Goal: Check status

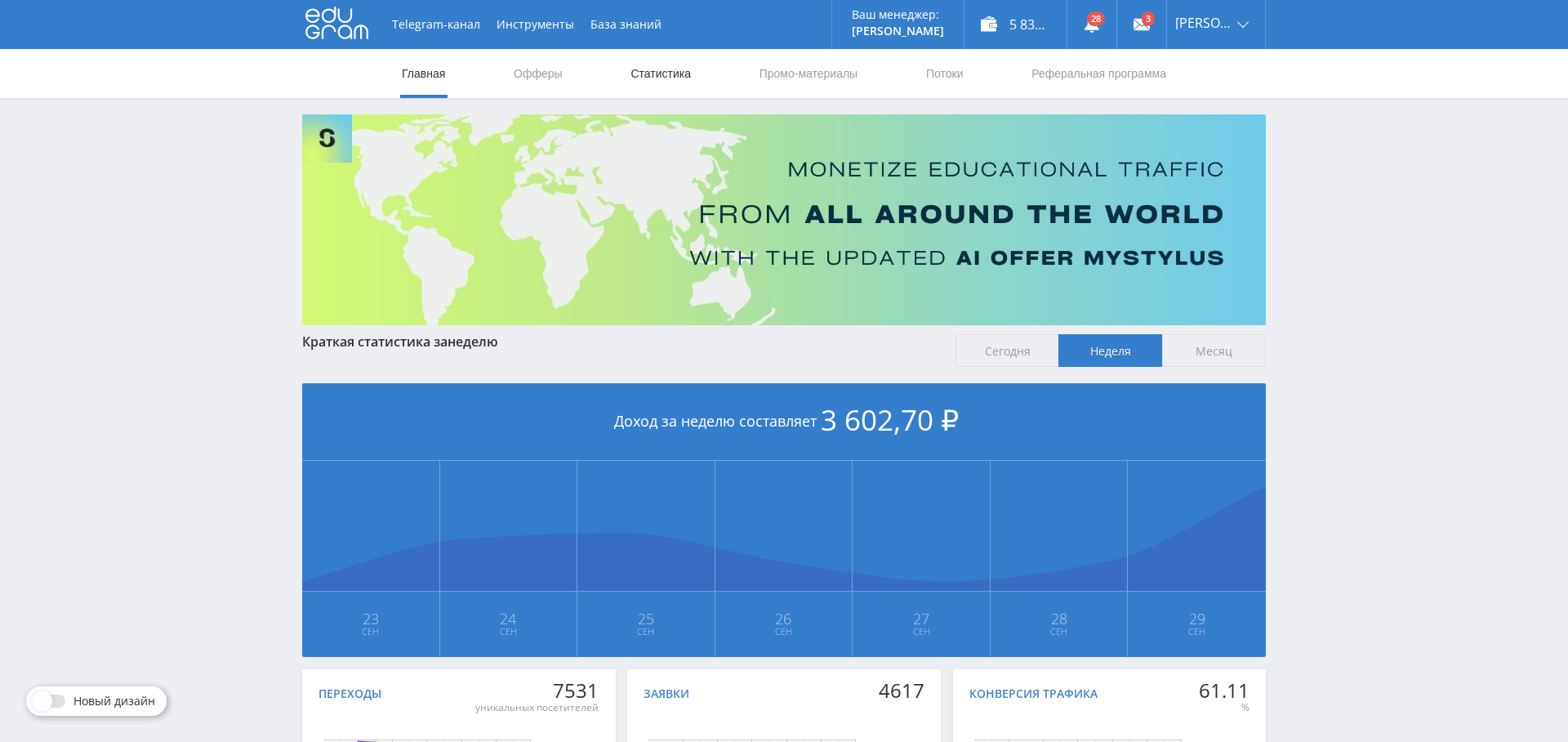
click at [671, 68] on link "Статистика" at bounding box center [661, 73] width 64 height 49
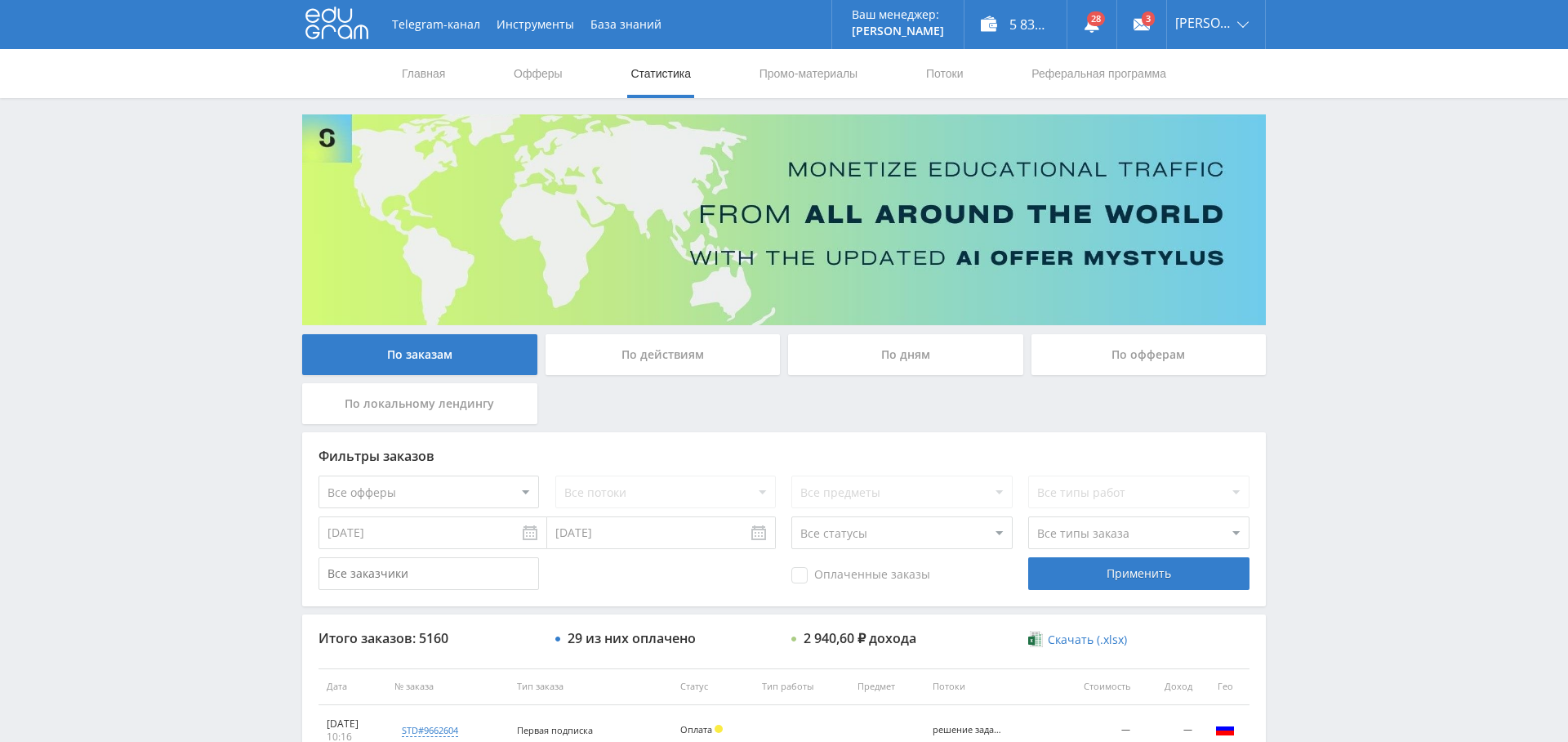
click at [498, 507] on select "Все офферы MyStylus MyStylus - Revshare Кэмп Studybay Автор24 Studybay Brazil S…" at bounding box center [429, 492] width 221 height 33
select select "376"
click at [419, 490] on select "Все офферы MyStylus MyStylus - Revshare Кэмп Studybay Автор24 Studybay Brazil S…" at bounding box center [429, 492] width 221 height 33
click at [319, 476] on select "Все офферы MyStylus MyStylus - Revshare Кэмп Studybay Автор24 Studybay Brazil S…" at bounding box center [429, 492] width 221 height 33
click at [860, 578] on span "Оплаченные заказы" at bounding box center [861, 575] width 139 height 16
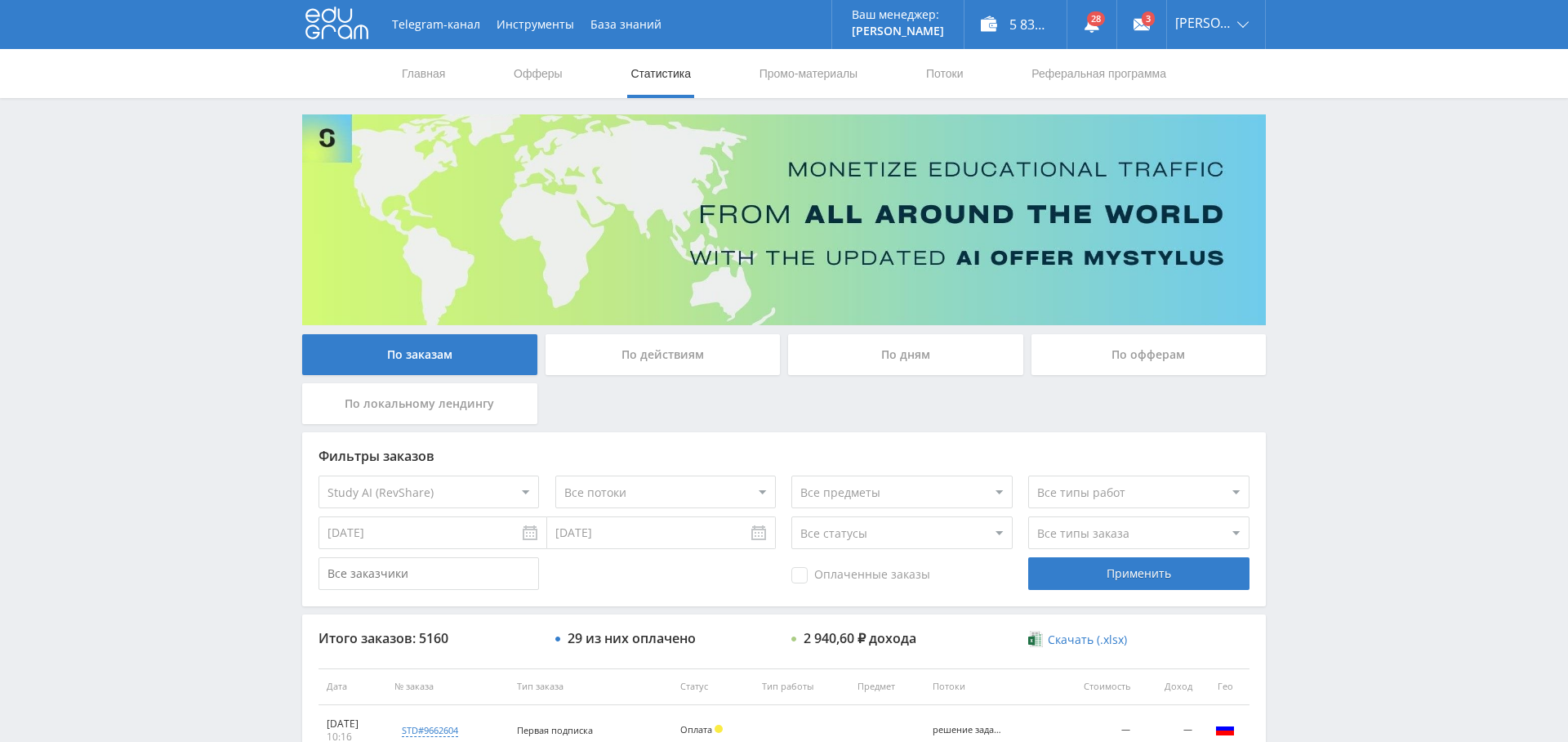
click at [0, 0] on input "Оплаченные заказы" at bounding box center [0, 0] width 0 height 0
click at [1144, 566] on div "Применить" at bounding box center [1138, 573] width 221 height 33
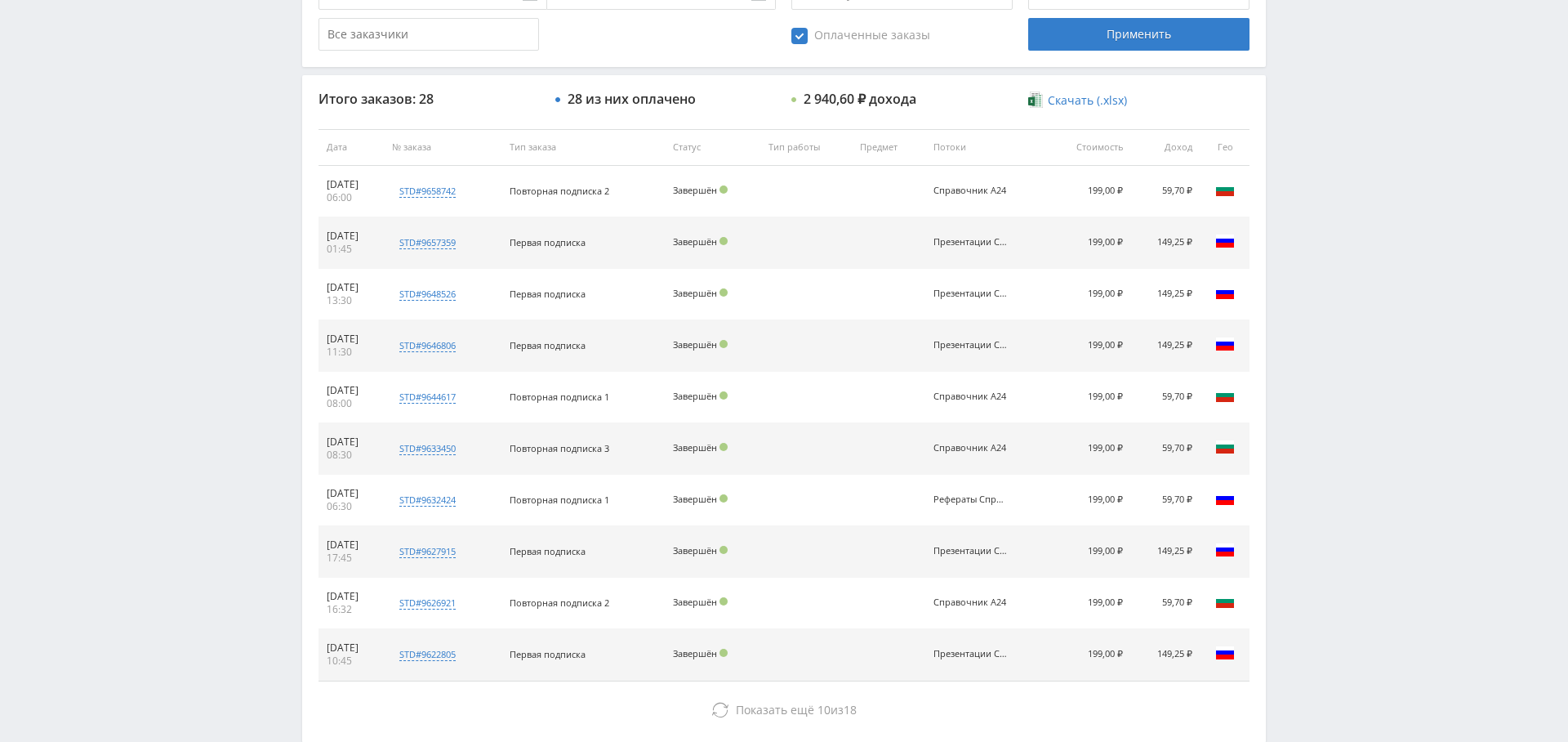
scroll to position [626, 0]
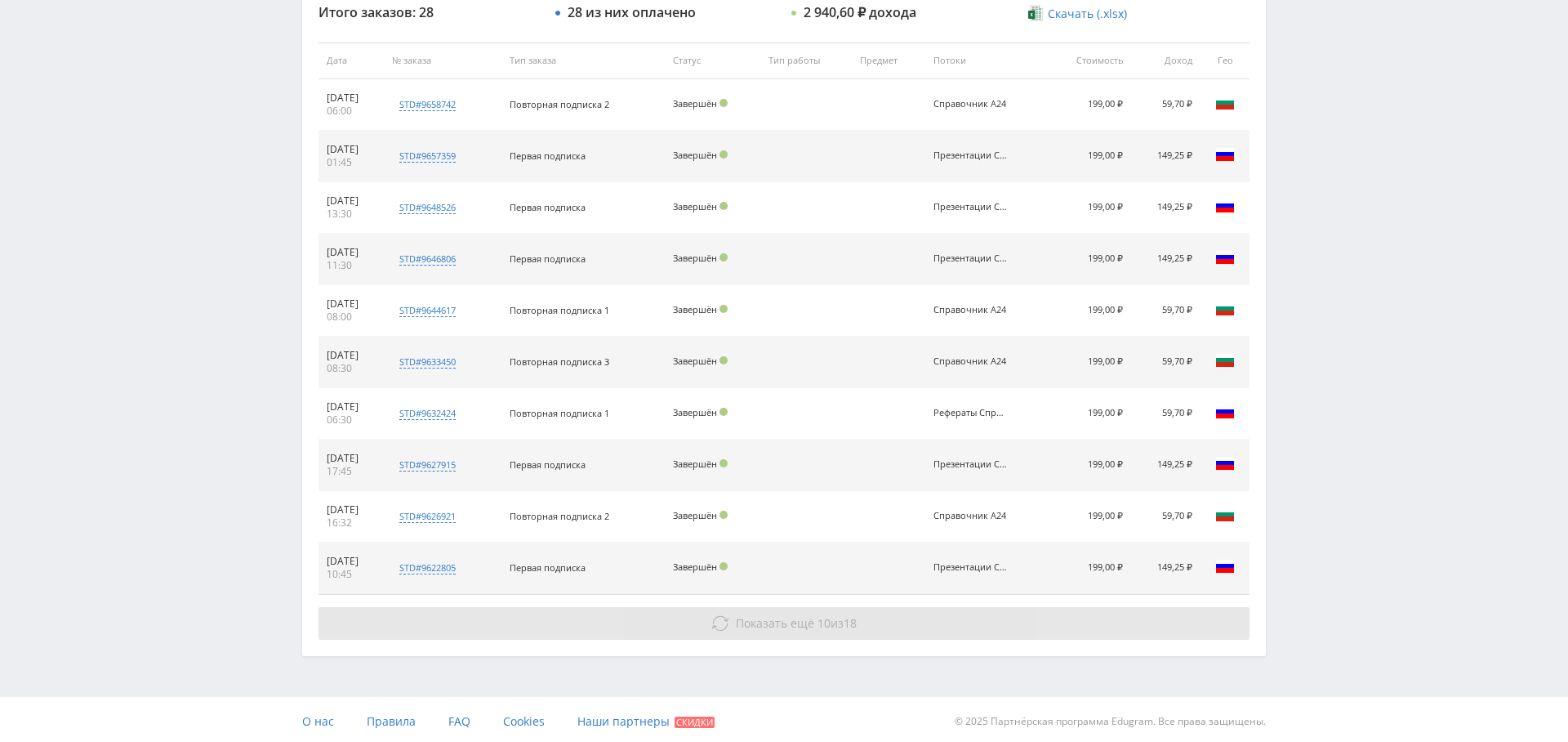
click at [768, 615] on span "Показать ещё" at bounding box center [776, 622] width 78 height 16
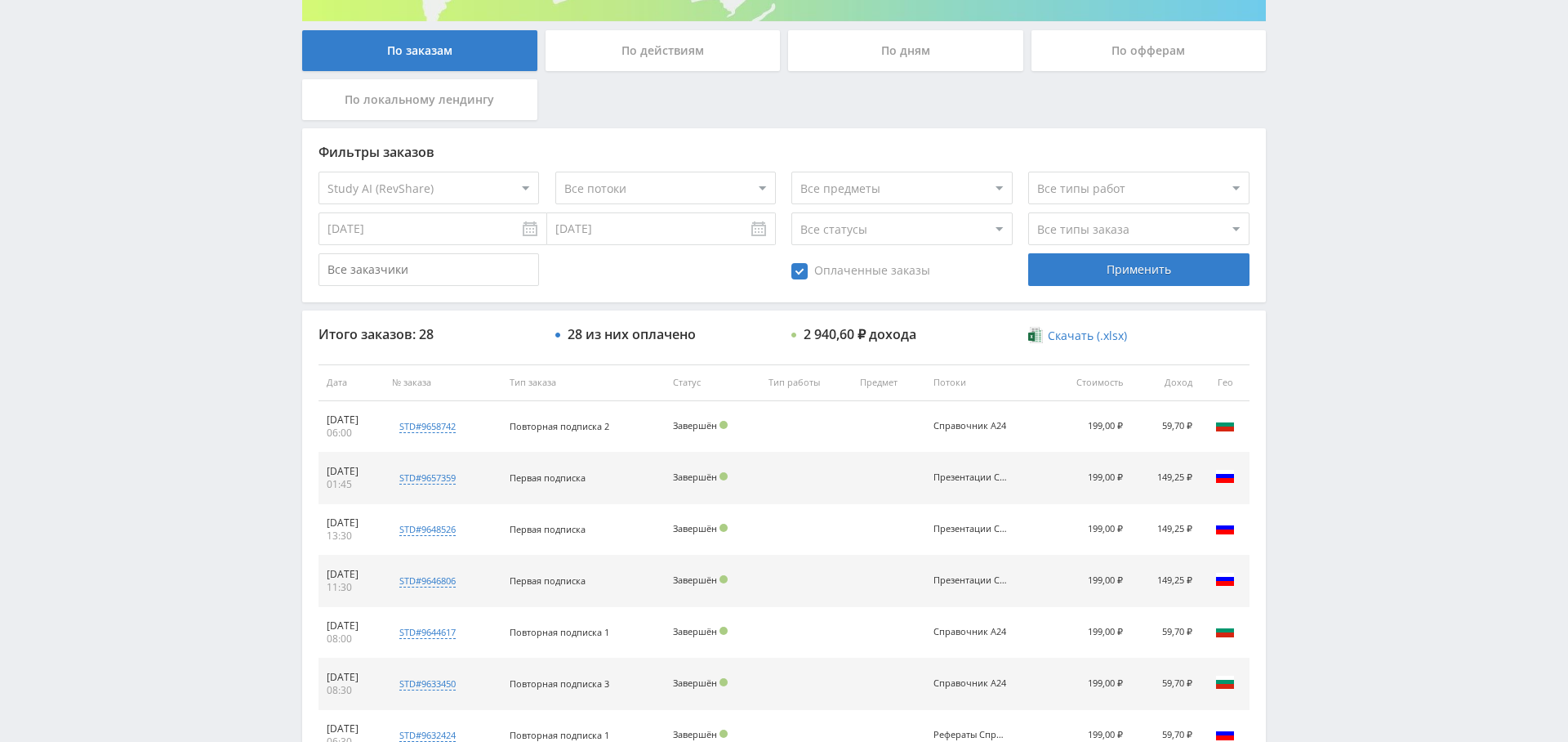
scroll to position [297, 0]
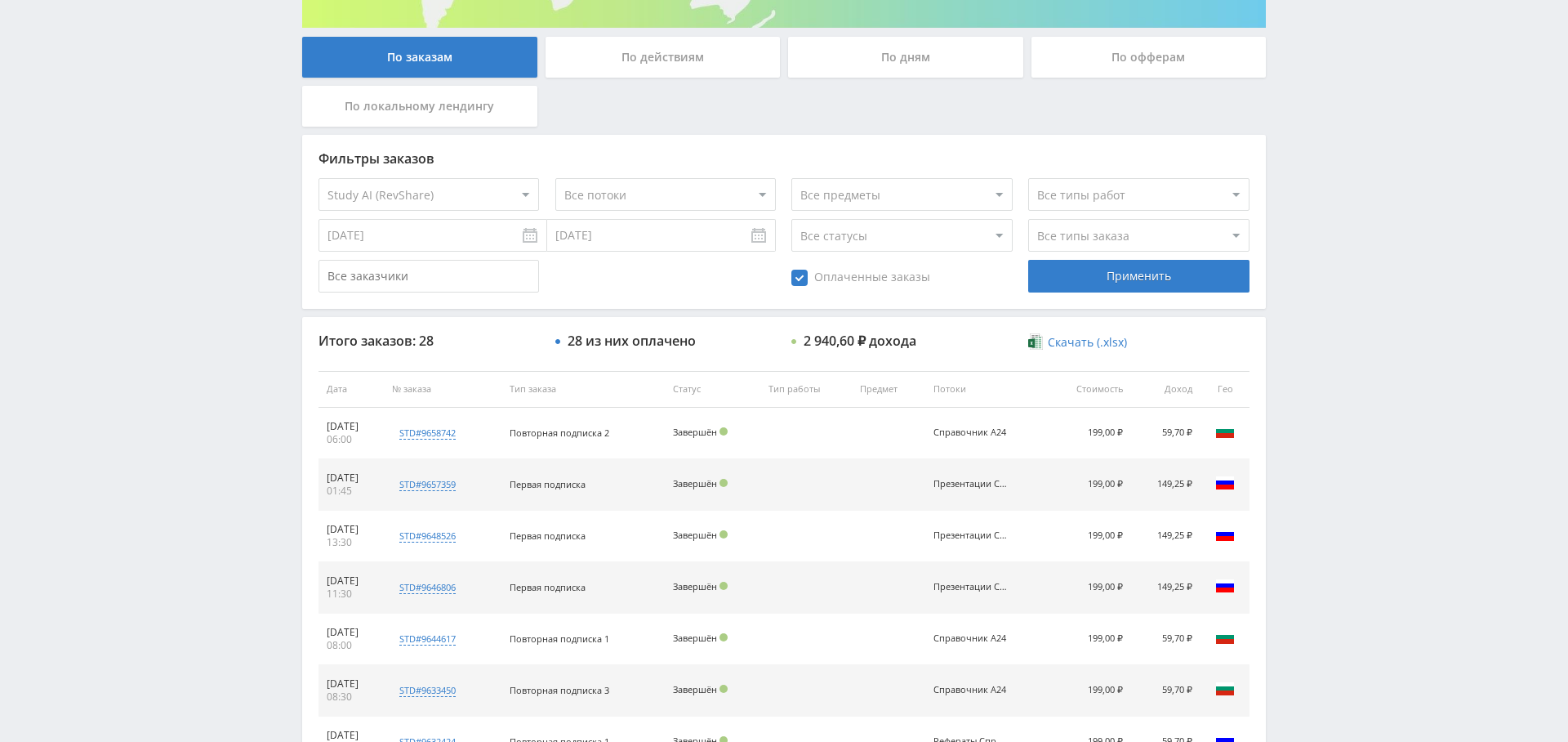
click at [1079, 225] on select "Все типы заказа [PERSON_NAME] Новый заказ" at bounding box center [1138, 235] width 221 height 33
select select "2"
click at [1028, 219] on select "Все типы заказа Ребилл Новый заказ" at bounding box center [1138, 235] width 221 height 33
click at [1100, 278] on div "Применить" at bounding box center [1138, 276] width 221 height 33
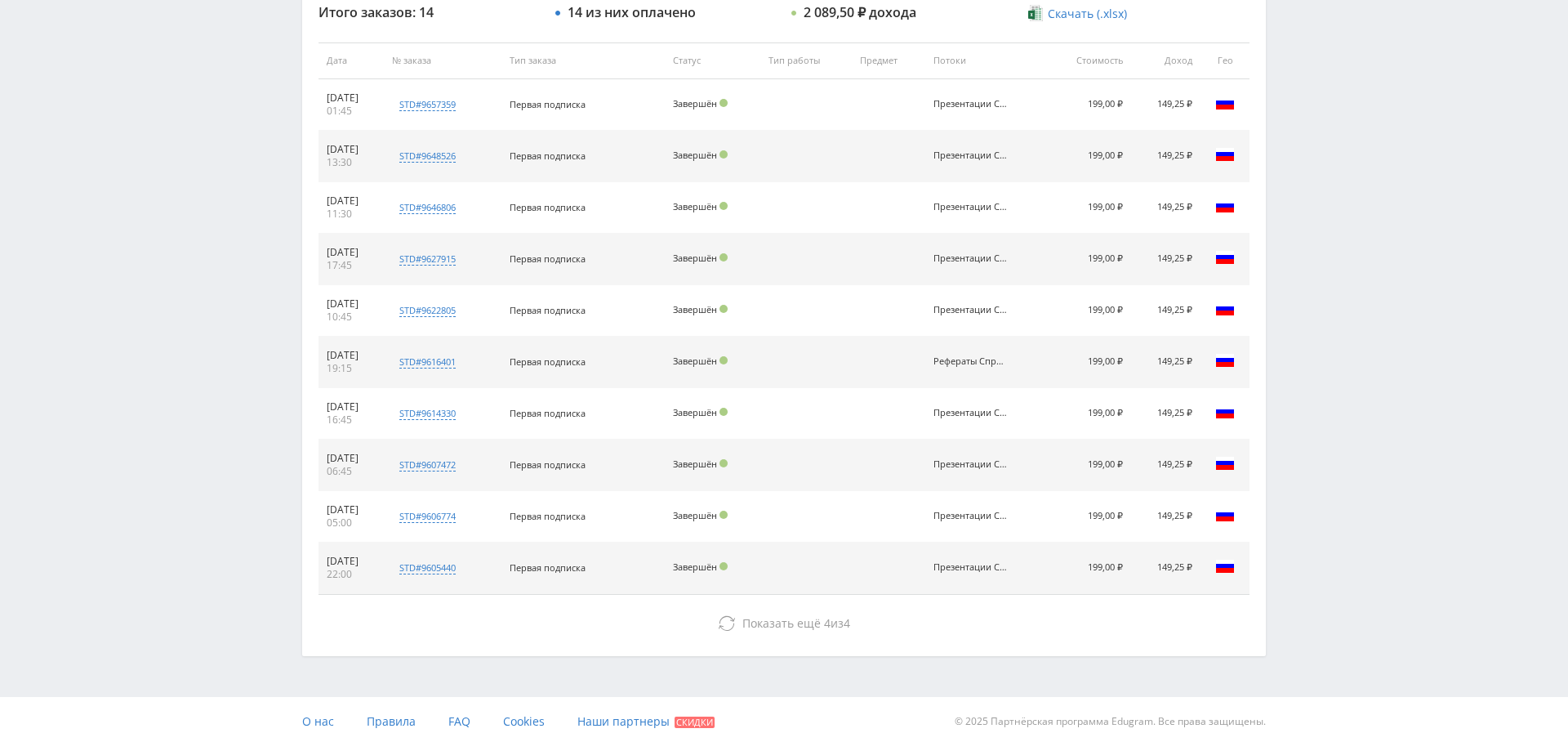
scroll to position [624, 0]
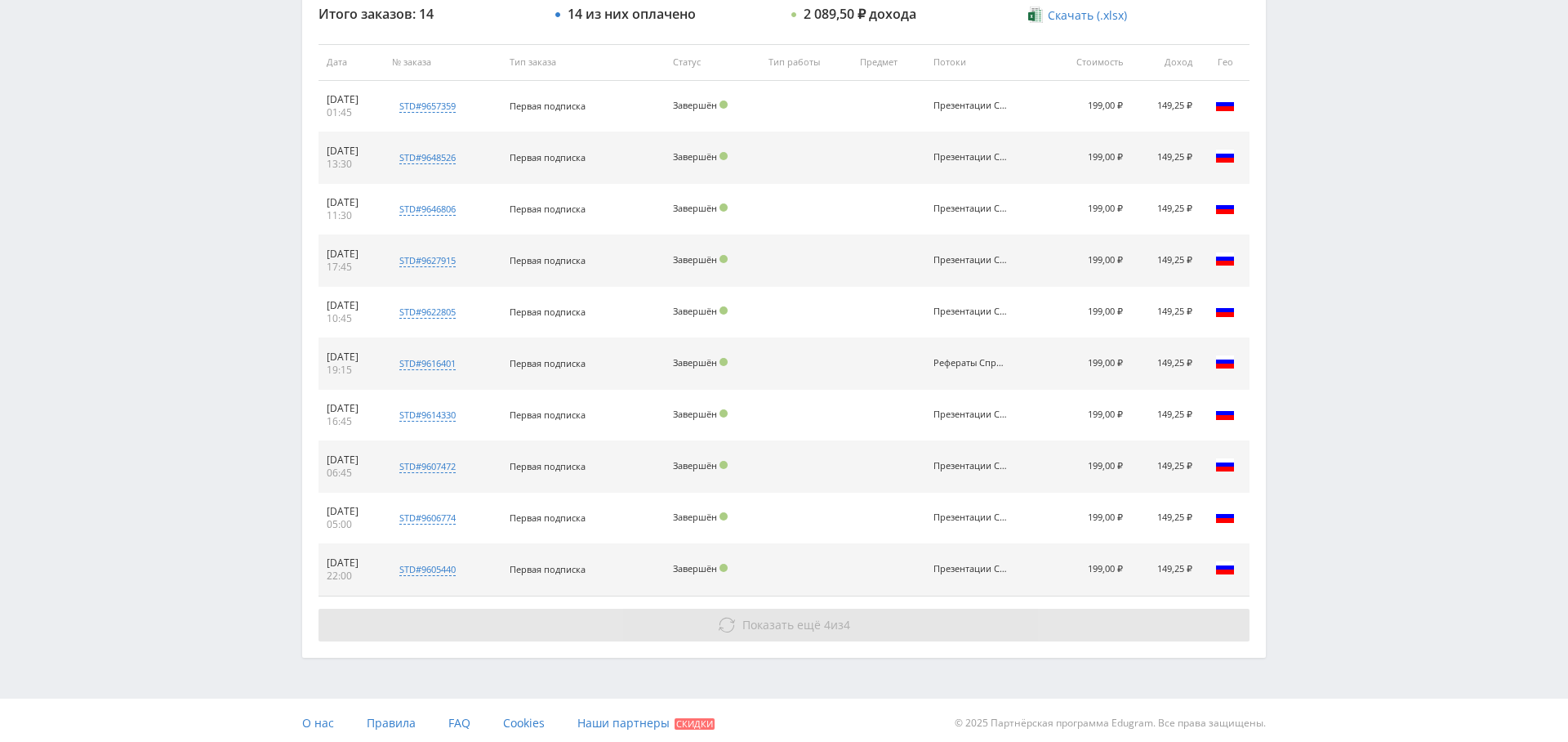
click at [754, 624] on span "Показать ещё" at bounding box center [782, 624] width 78 height 16
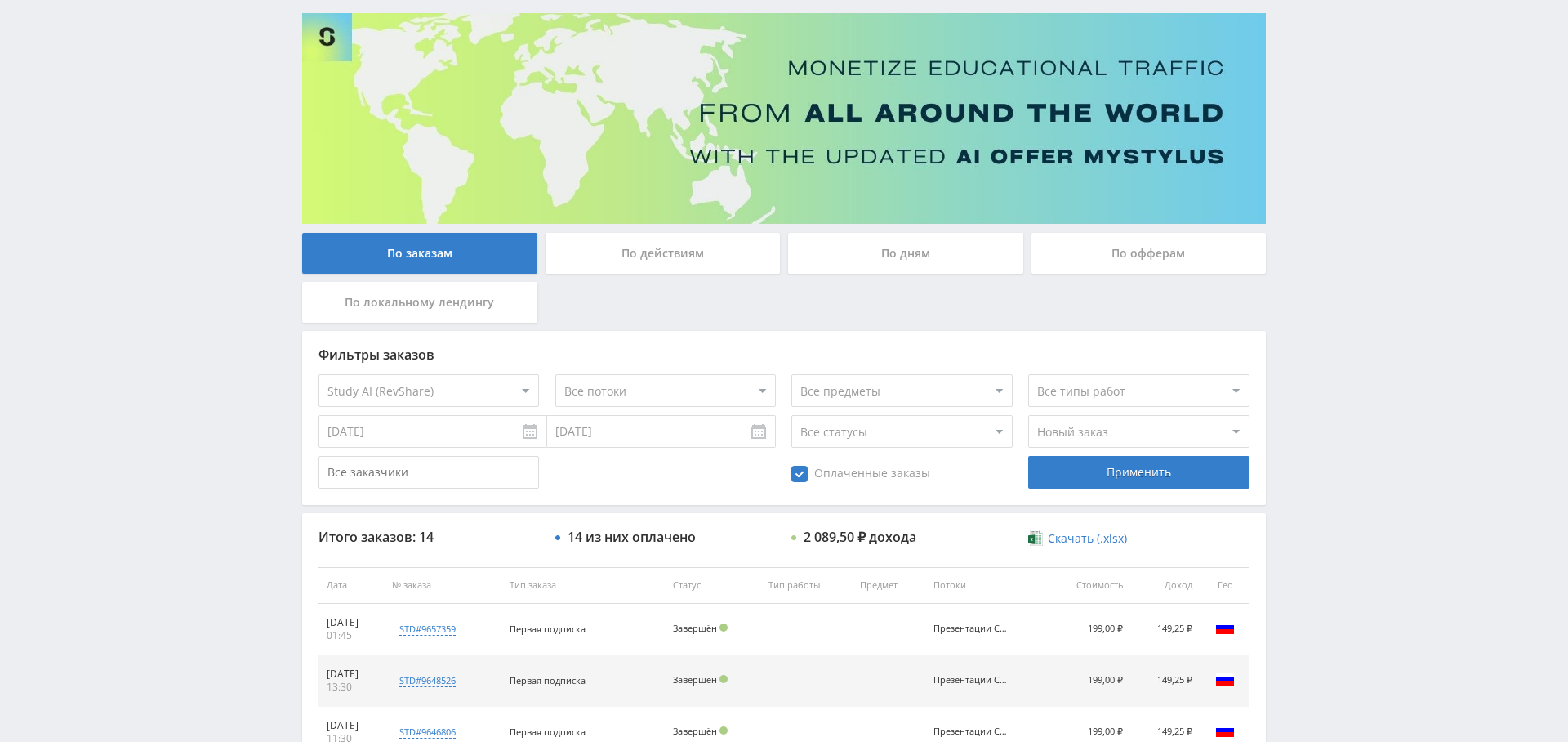
scroll to position [0, 0]
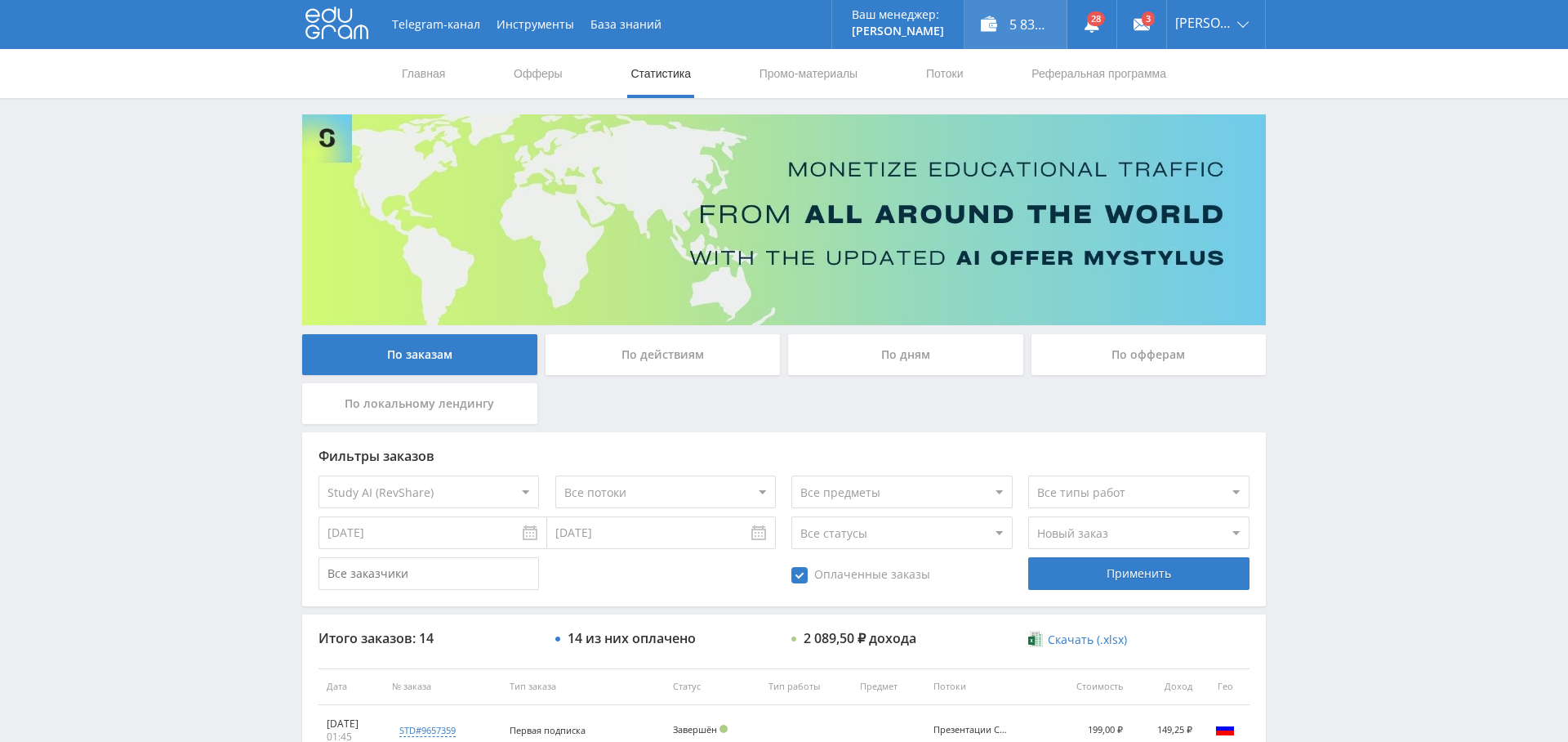
drag, startPoint x: 1210, startPoint y: 111, endPoint x: 990, endPoint y: 0, distance: 246.4
click at [0, 0] on div "Telegram-канал Инструменты База знаний Ваш менеджер: Alex Alex Online @edugram_…" at bounding box center [784, 24] width 1568 height 49
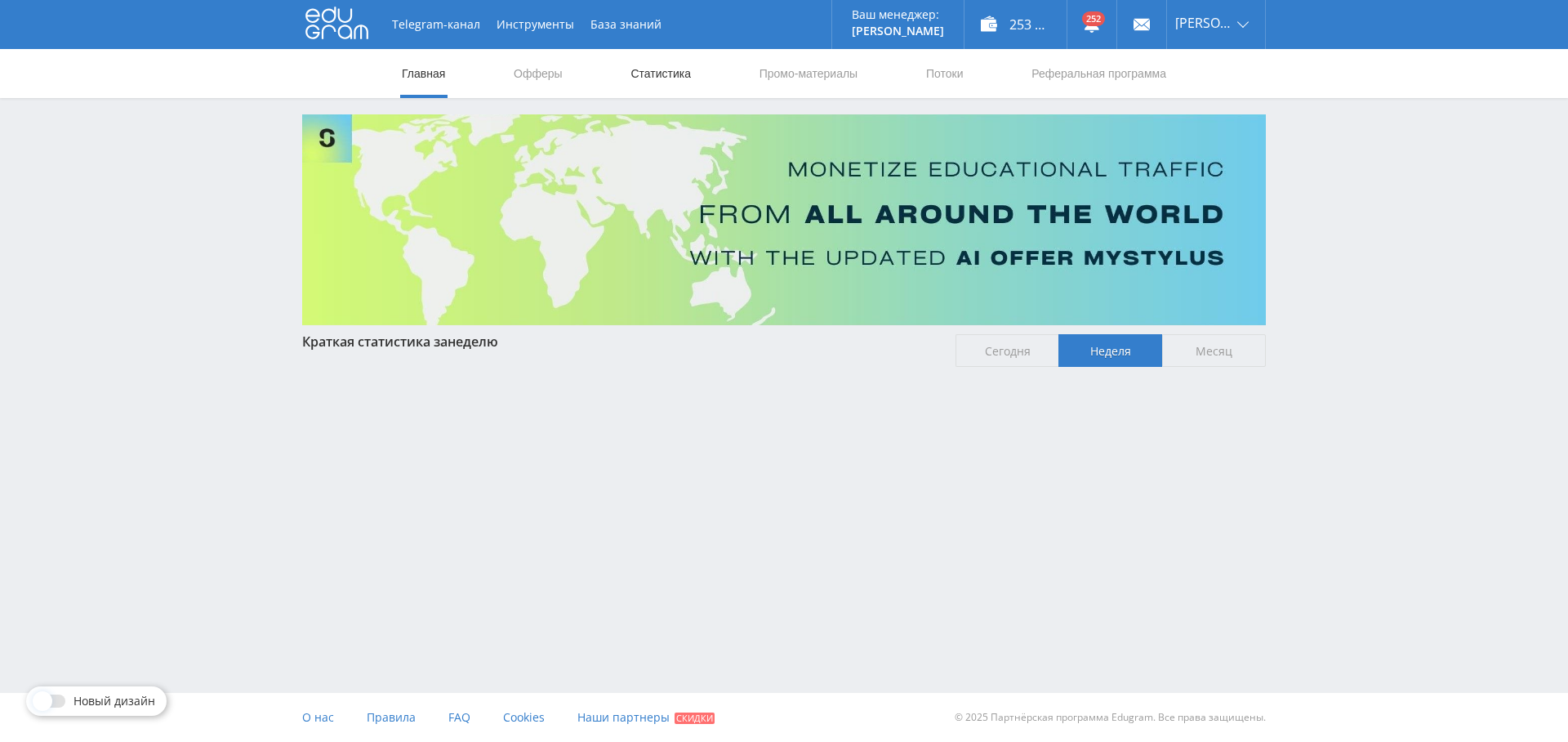
click at [647, 64] on link "Статистика" at bounding box center [661, 73] width 64 height 49
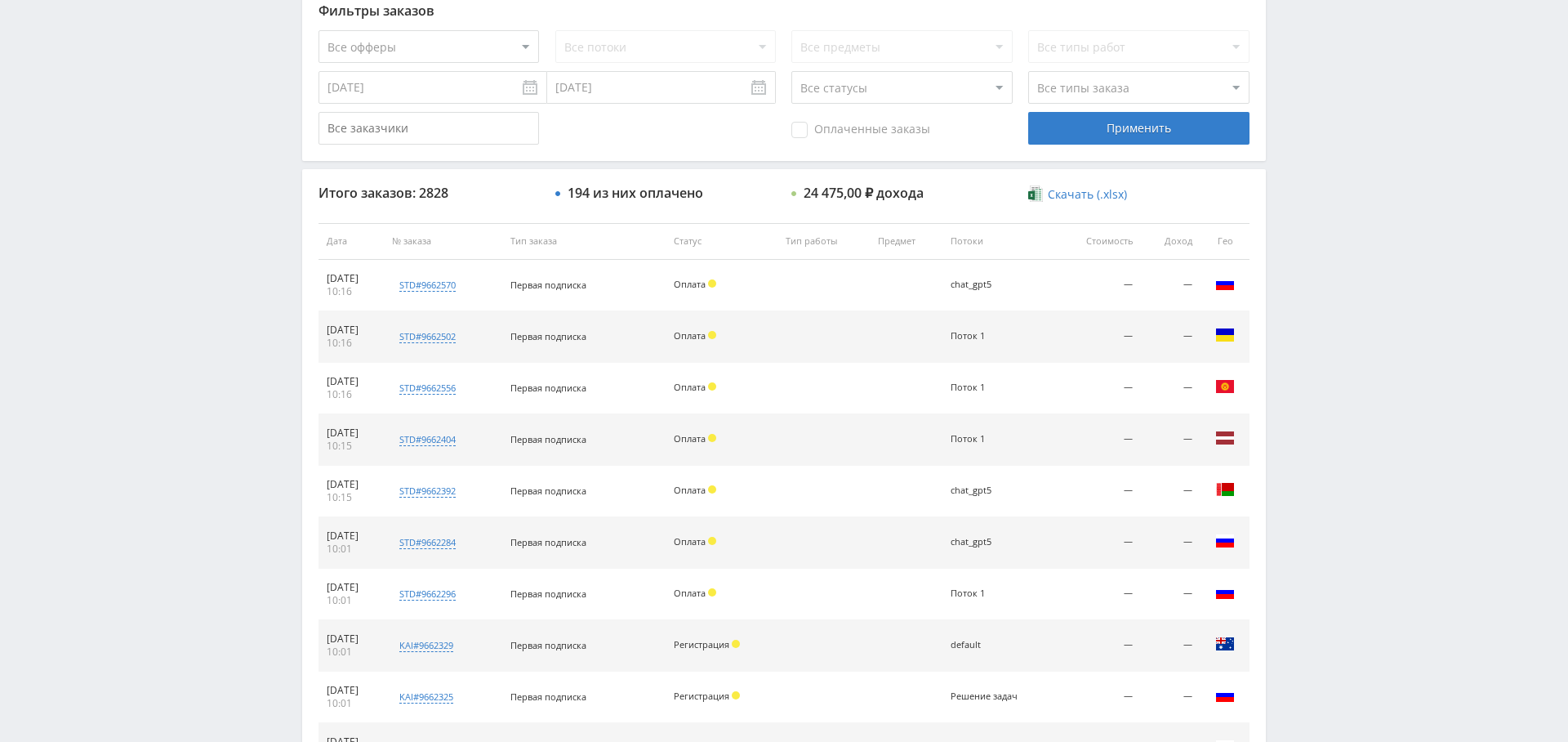
scroll to position [259, 0]
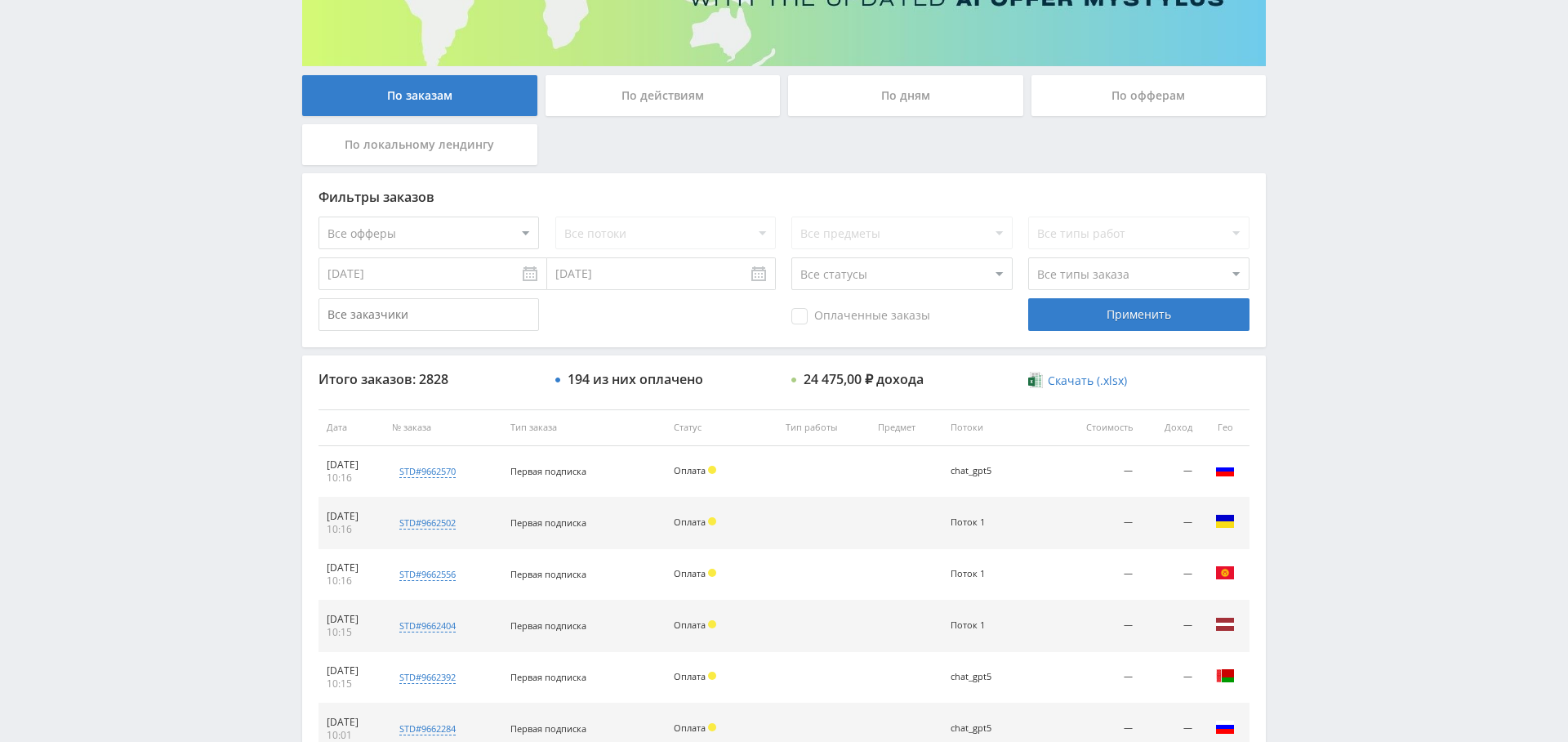
click at [460, 224] on select "Все офферы MyStylus MyStylus - Revshare Кэмп Studybay Автор24 Studybay [GEOGRAP…" at bounding box center [429, 233] width 221 height 33
select select "376"
click at [1103, 328] on div "Применить" at bounding box center [1138, 314] width 221 height 33
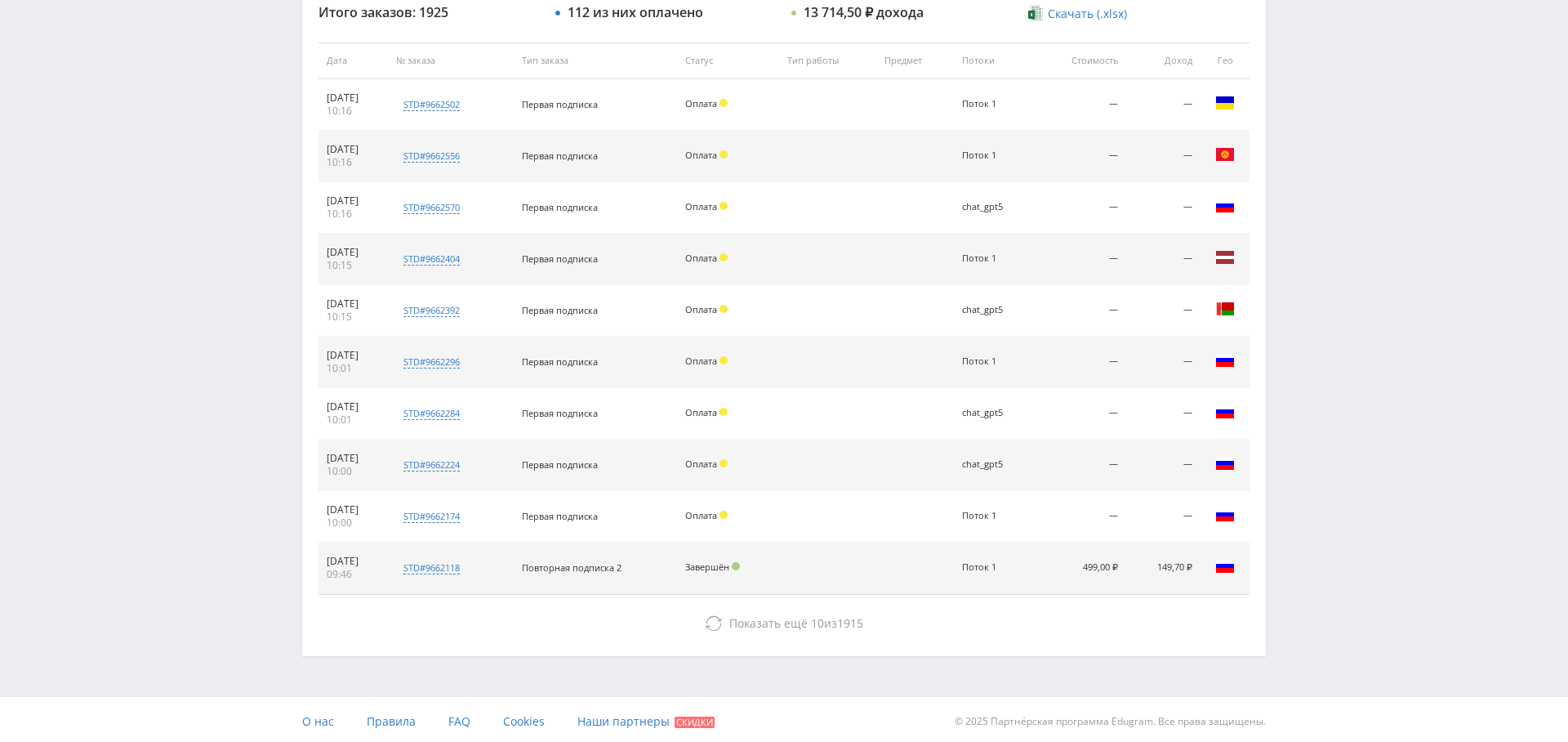
scroll to position [325, 0]
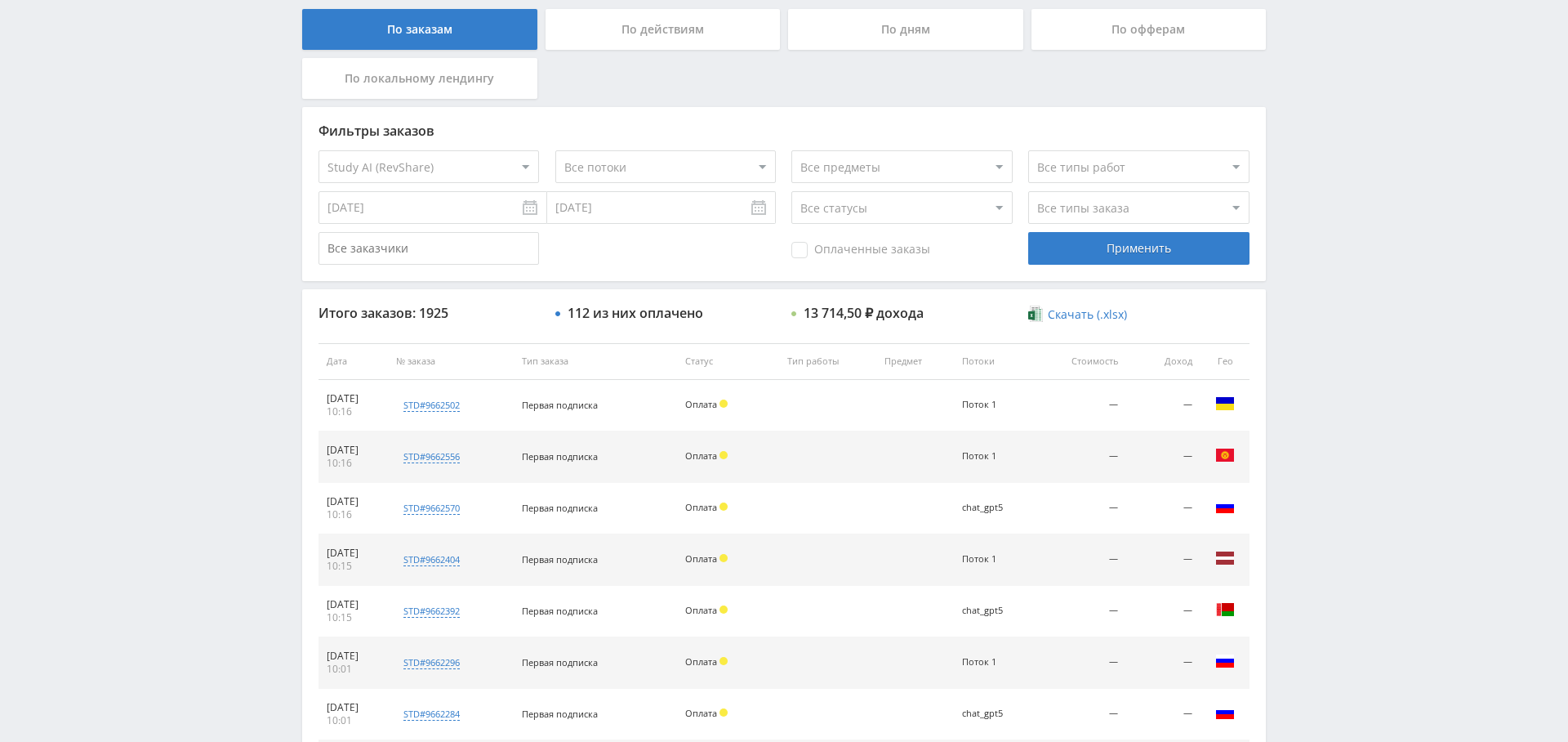
click at [933, 33] on div "По дням" at bounding box center [905, 30] width 235 height 41
click at [0, 0] on input "По дням" at bounding box center [0, 0] width 0 height 0
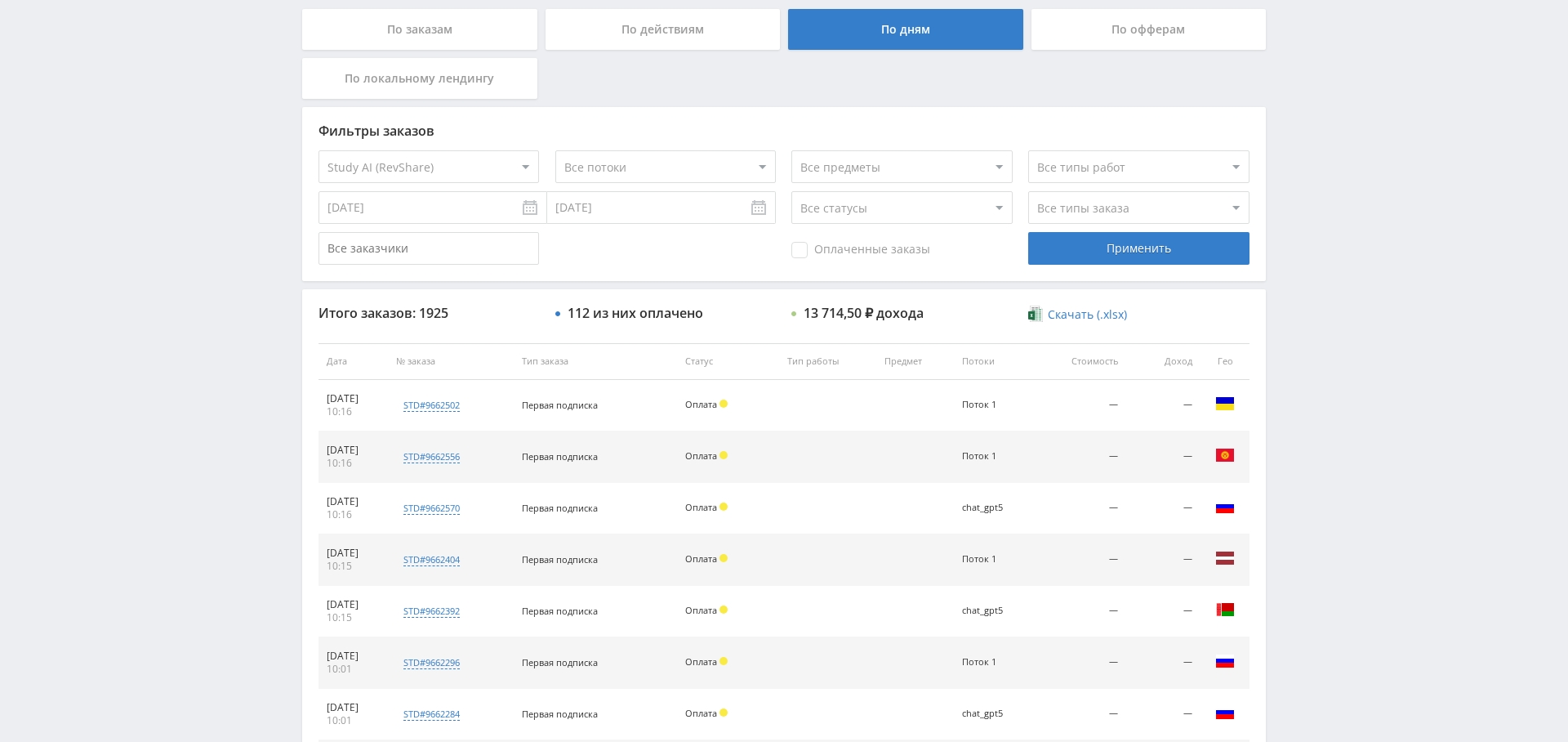
scroll to position [0, 0]
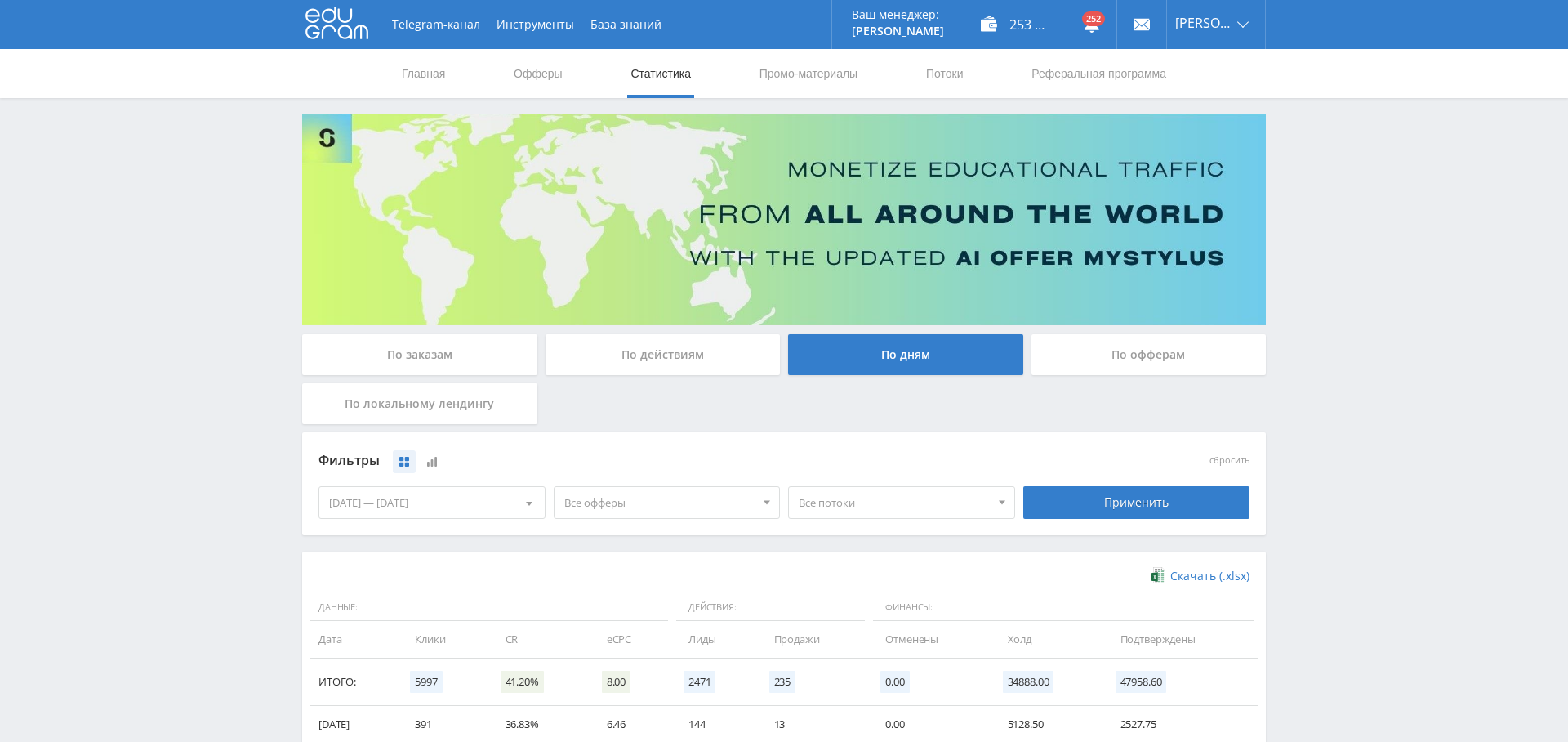
click at [611, 492] on span "Все офферы" at bounding box center [660, 502] width 192 height 31
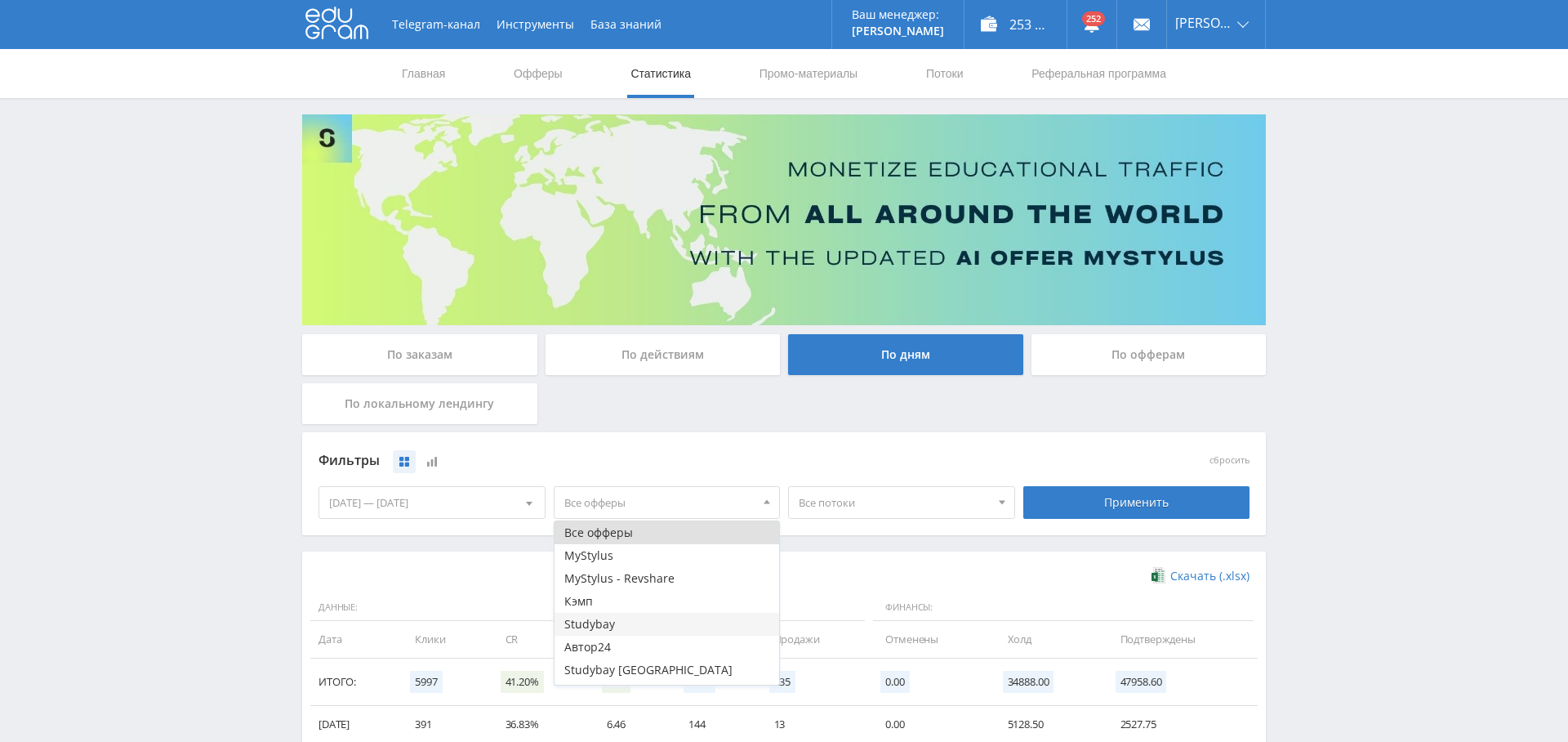
scroll to position [42, 0]
click at [620, 672] on button "Study AI (RevShare)" at bounding box center [666, 673] width 225 height 22
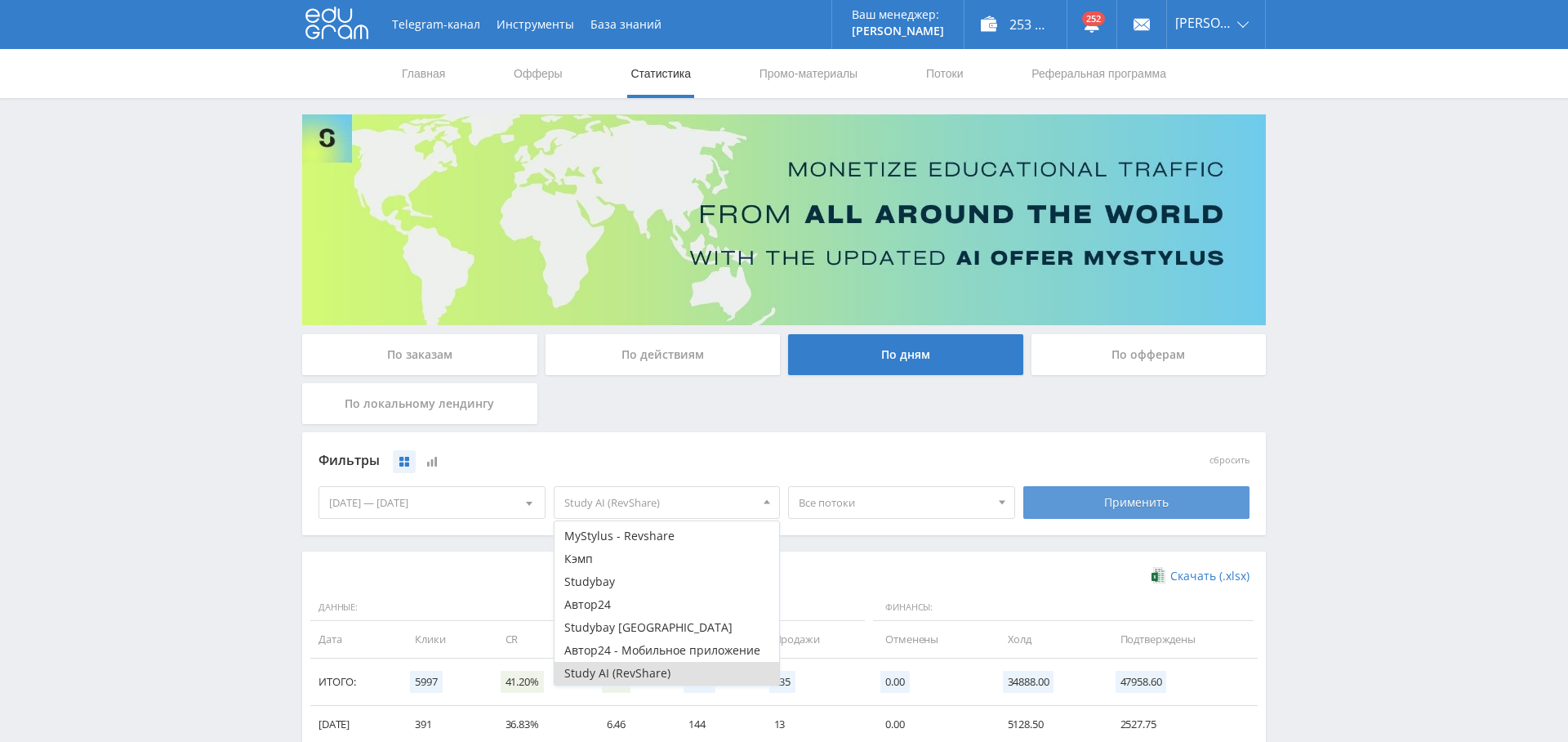
click at [1093, 497] on div "Применить" at bounding box center [1136, 502] width 227 height 33
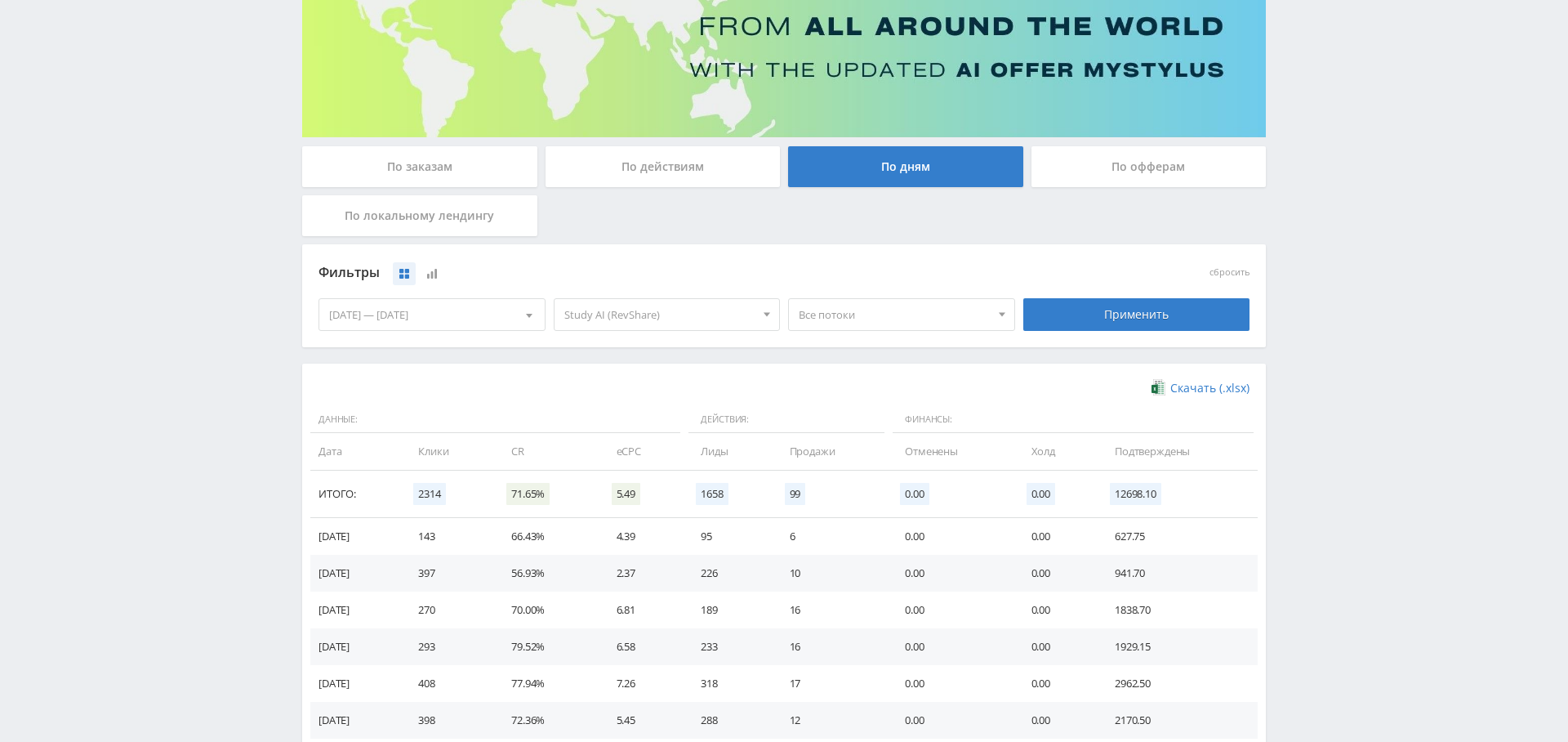
scroll to position [326, 0]
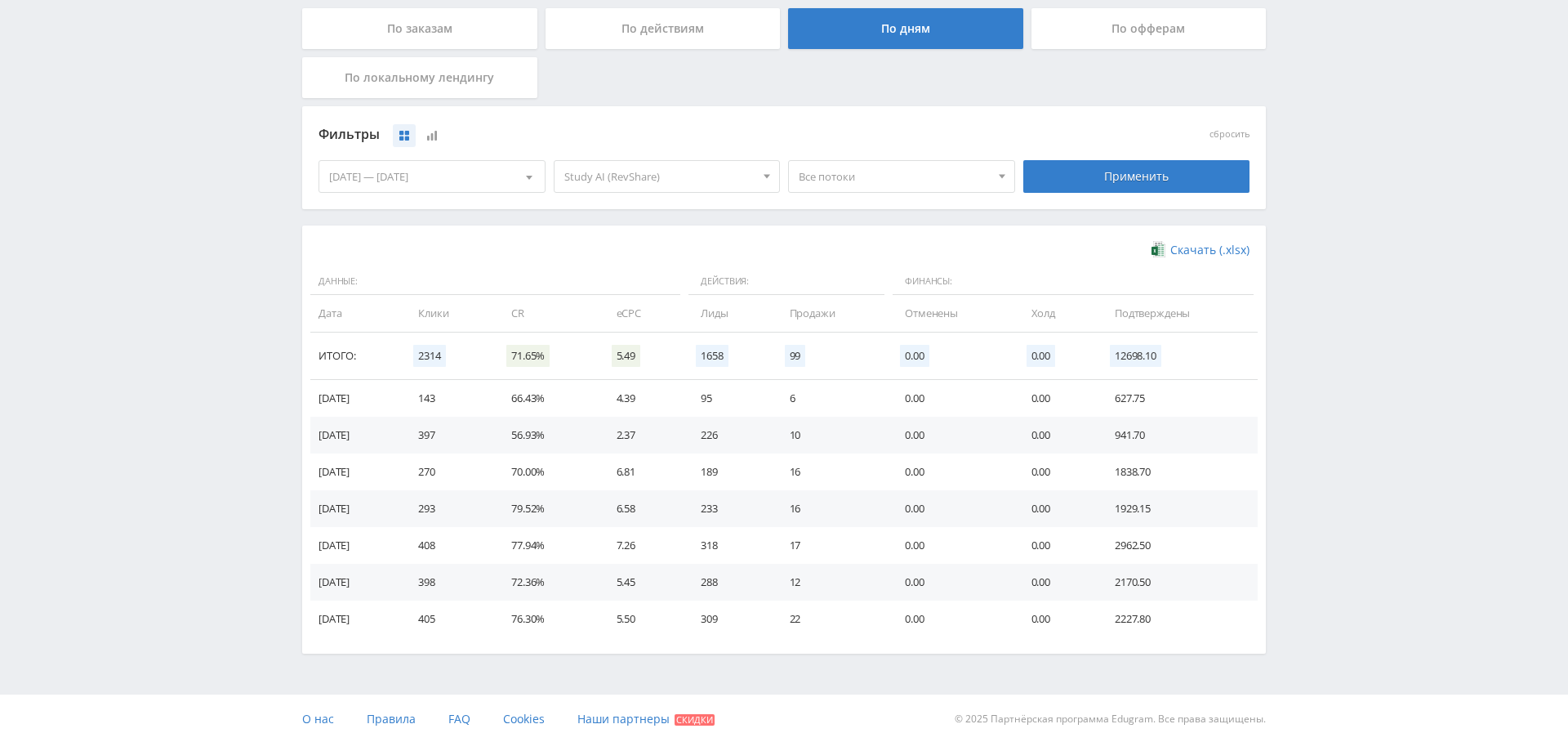
click at [363, 178] on div "[DATE] — [DATE]" at bounding box center [432, 176] width 225 height 31
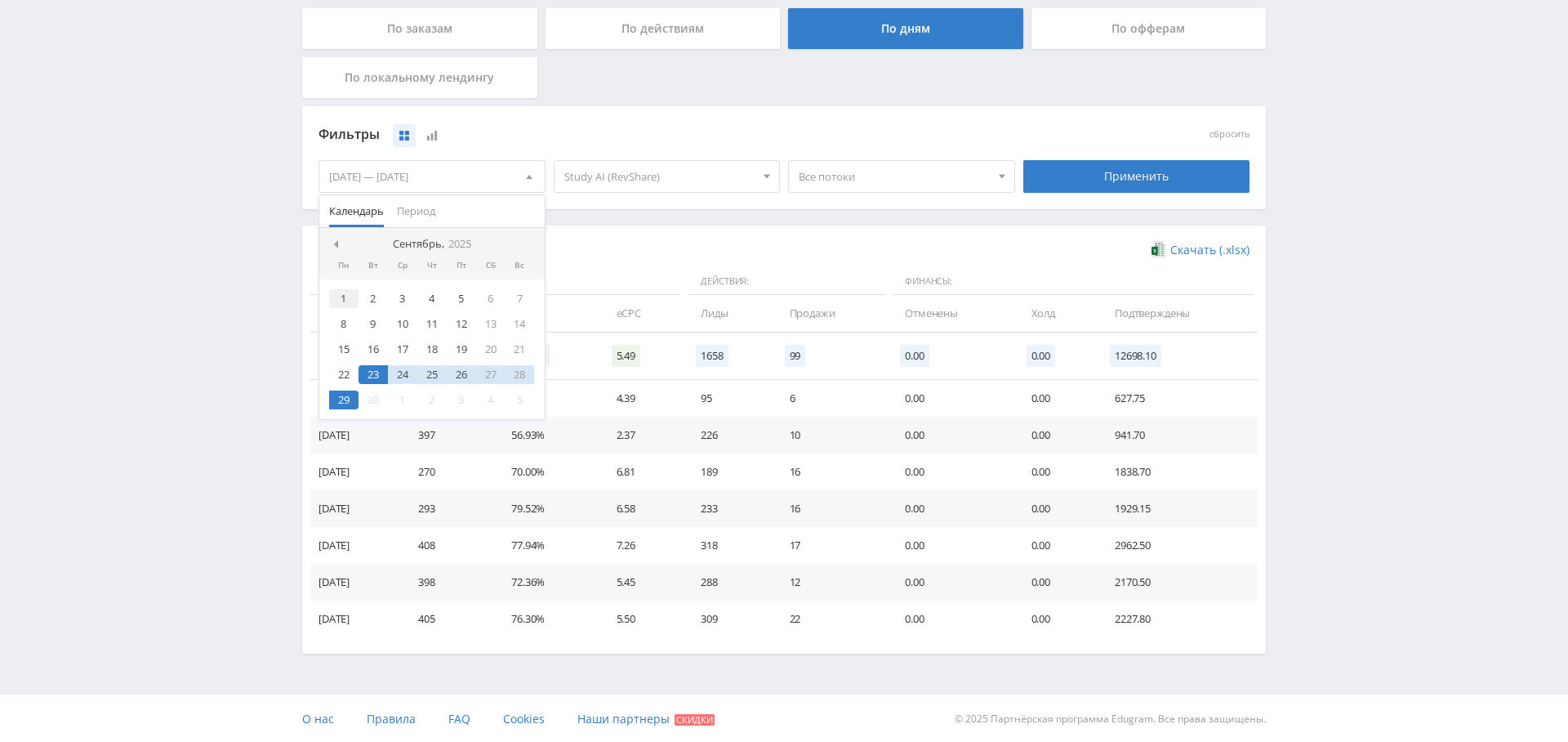
click at [348, 294] on div "1" at bounding box center [343, 298] width 29 height 19
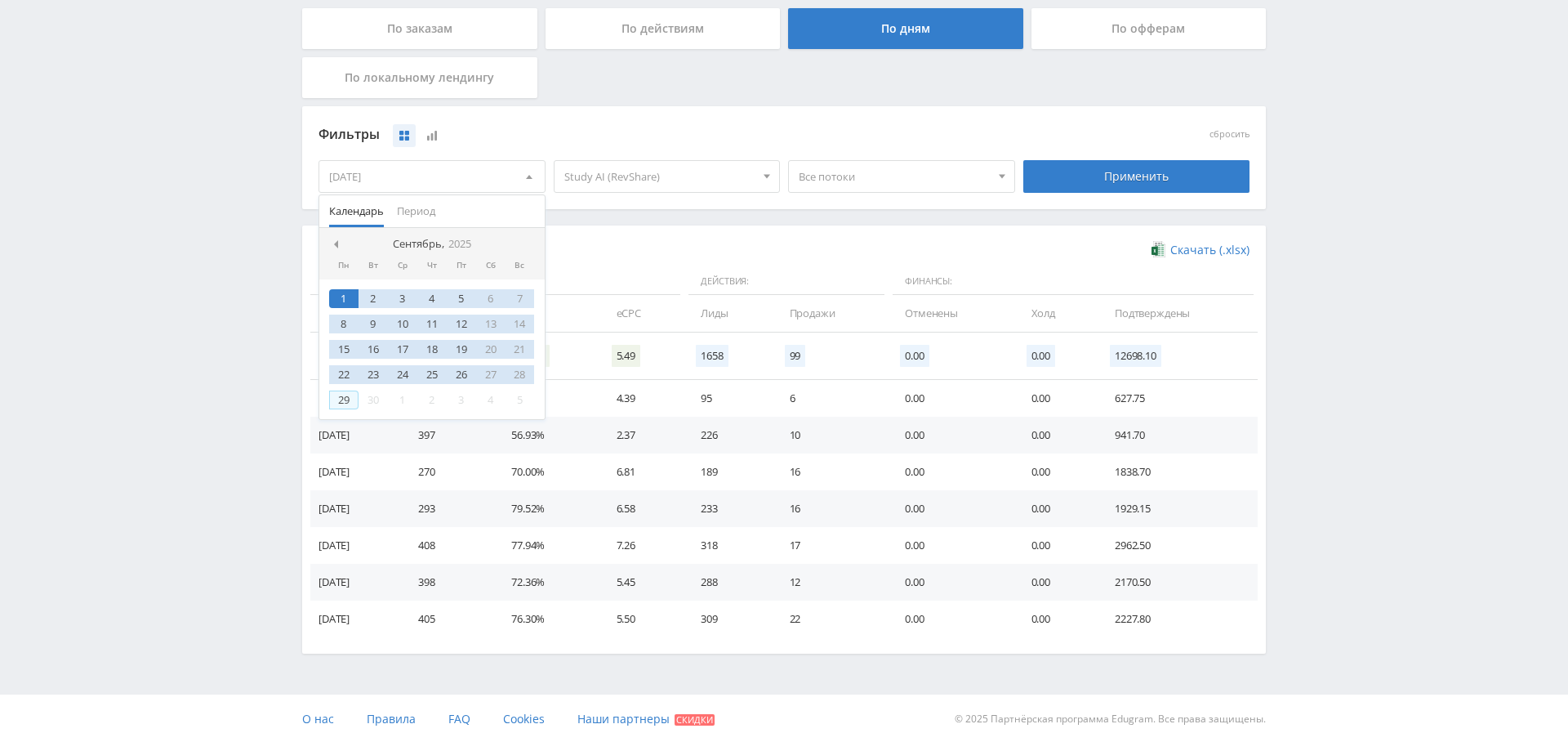
click at [347, 391] on div "29" at bounding box center [343, 400] width 29 height 19
click at [1106, 190] on div "Применить" at bounding box center [1136, 176] width 227 height 33
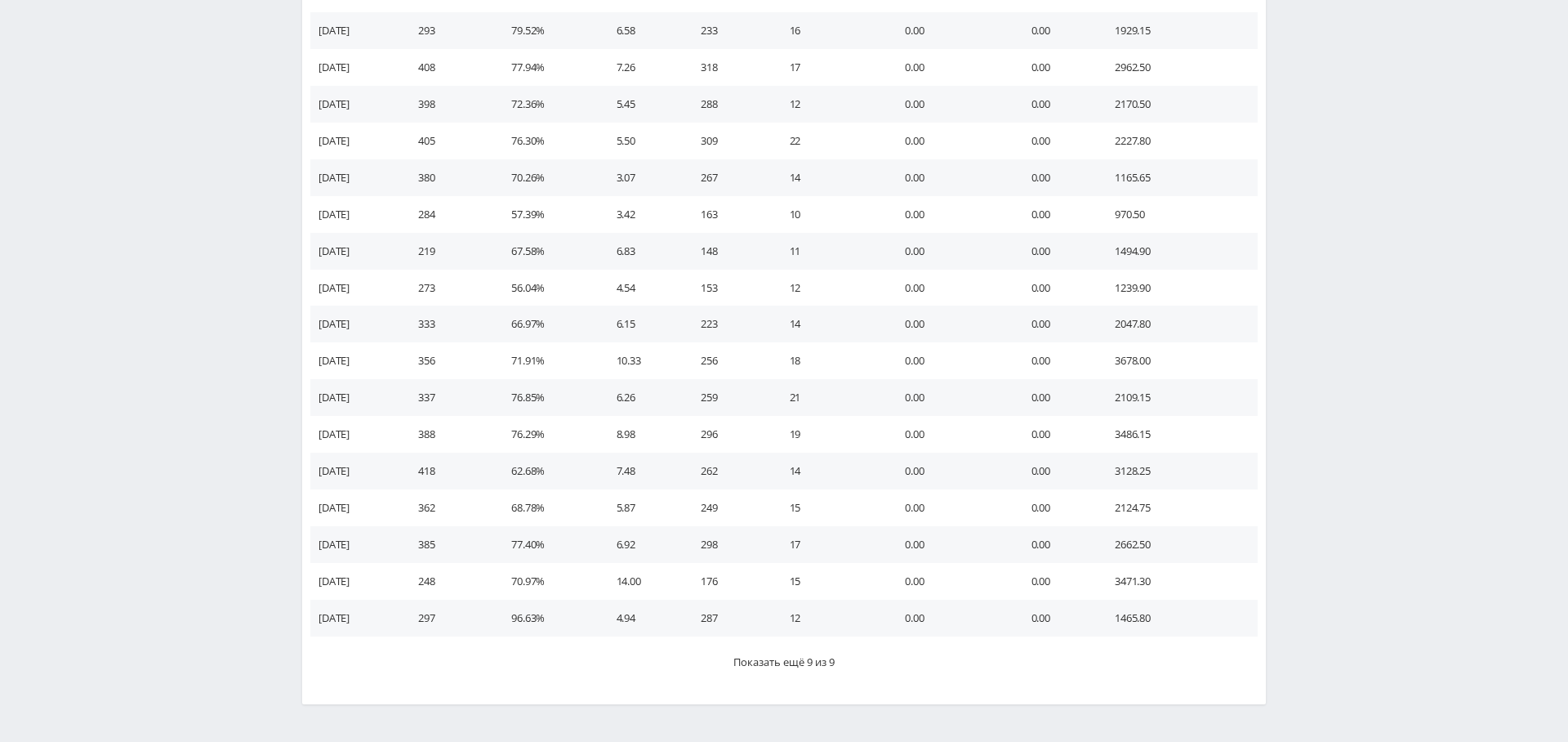
scroll to position [802, 0]
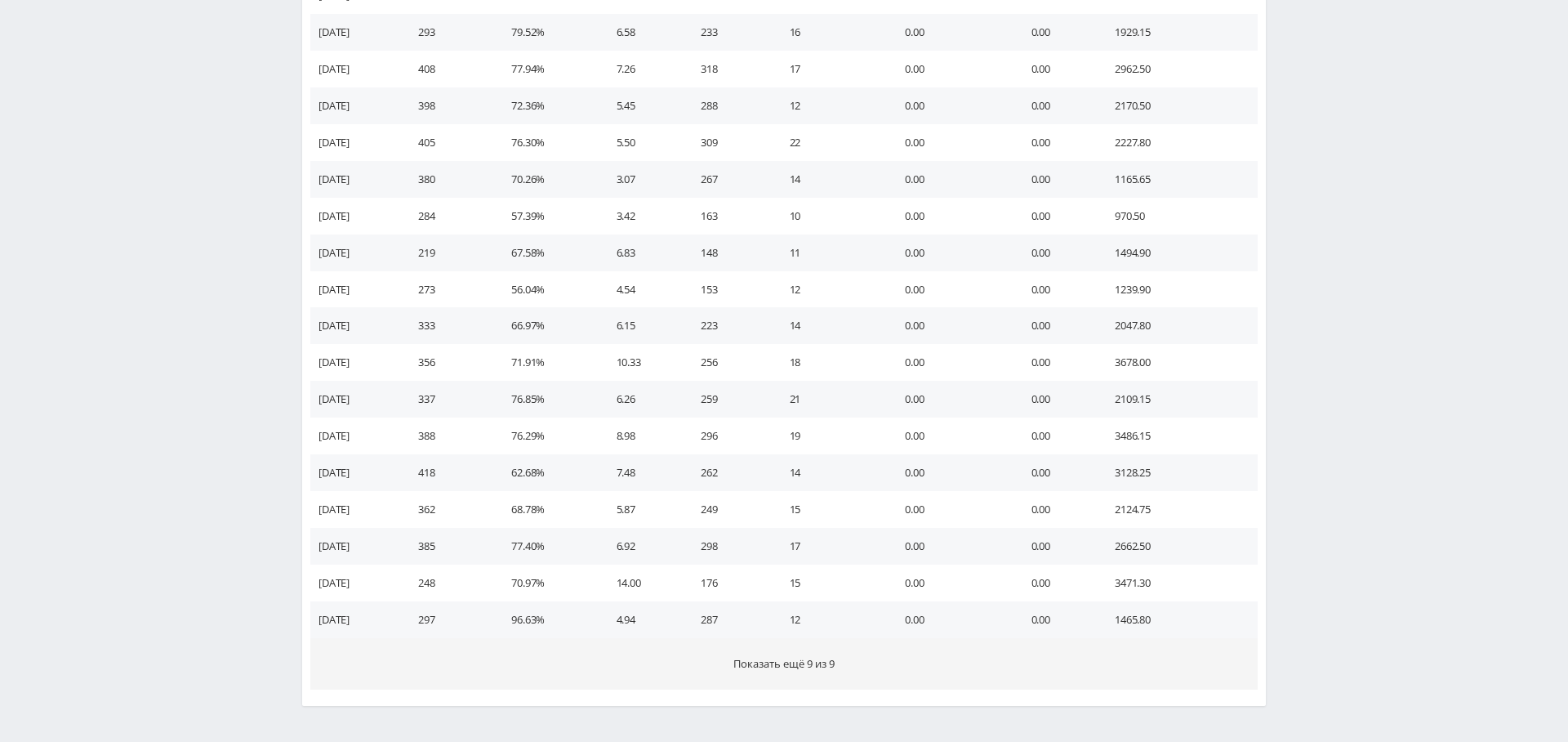
click at [736, 670] on button "Показать ещё 9 из 9" at bounding box center [784, 664] width 948 height 51
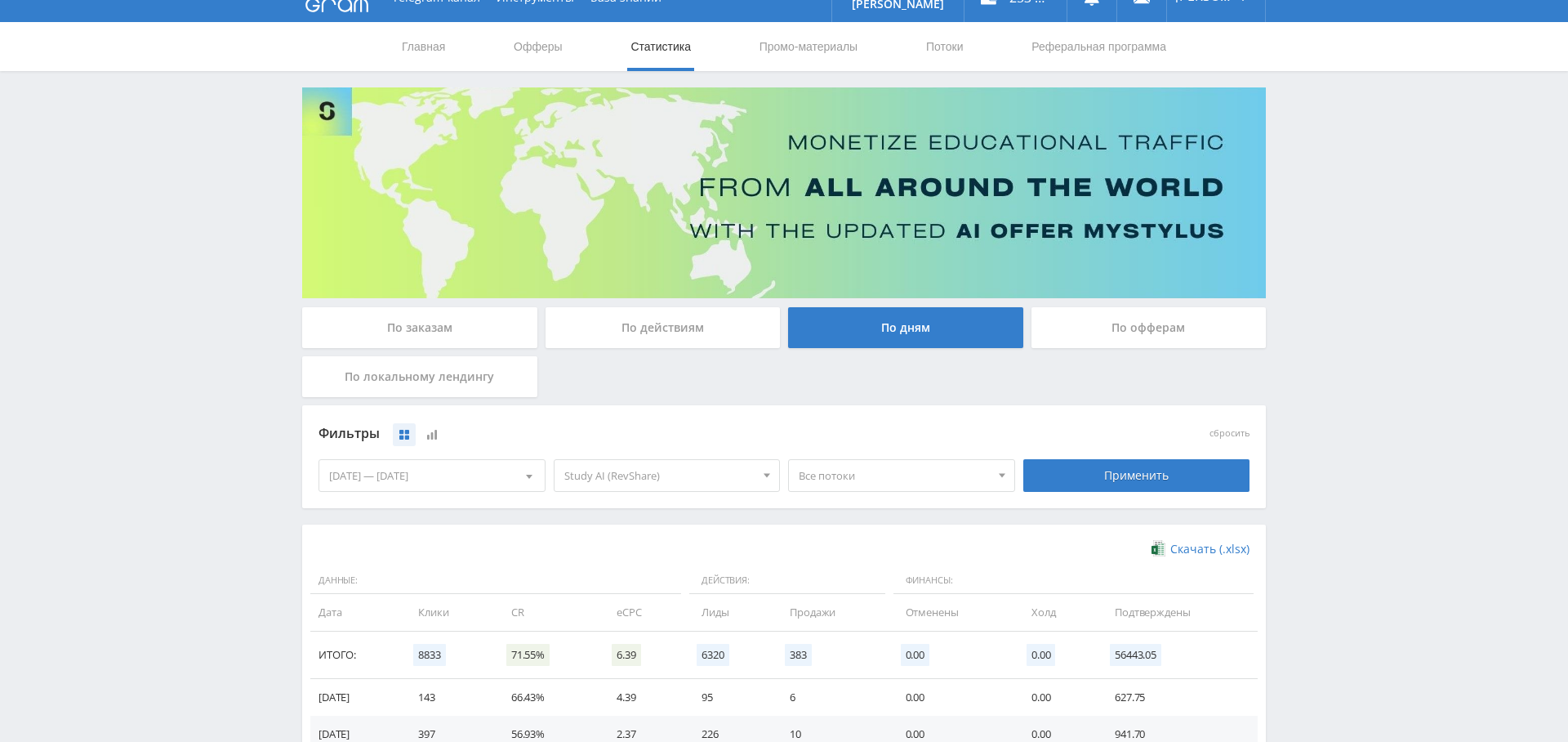
scroll to position [0, 0]
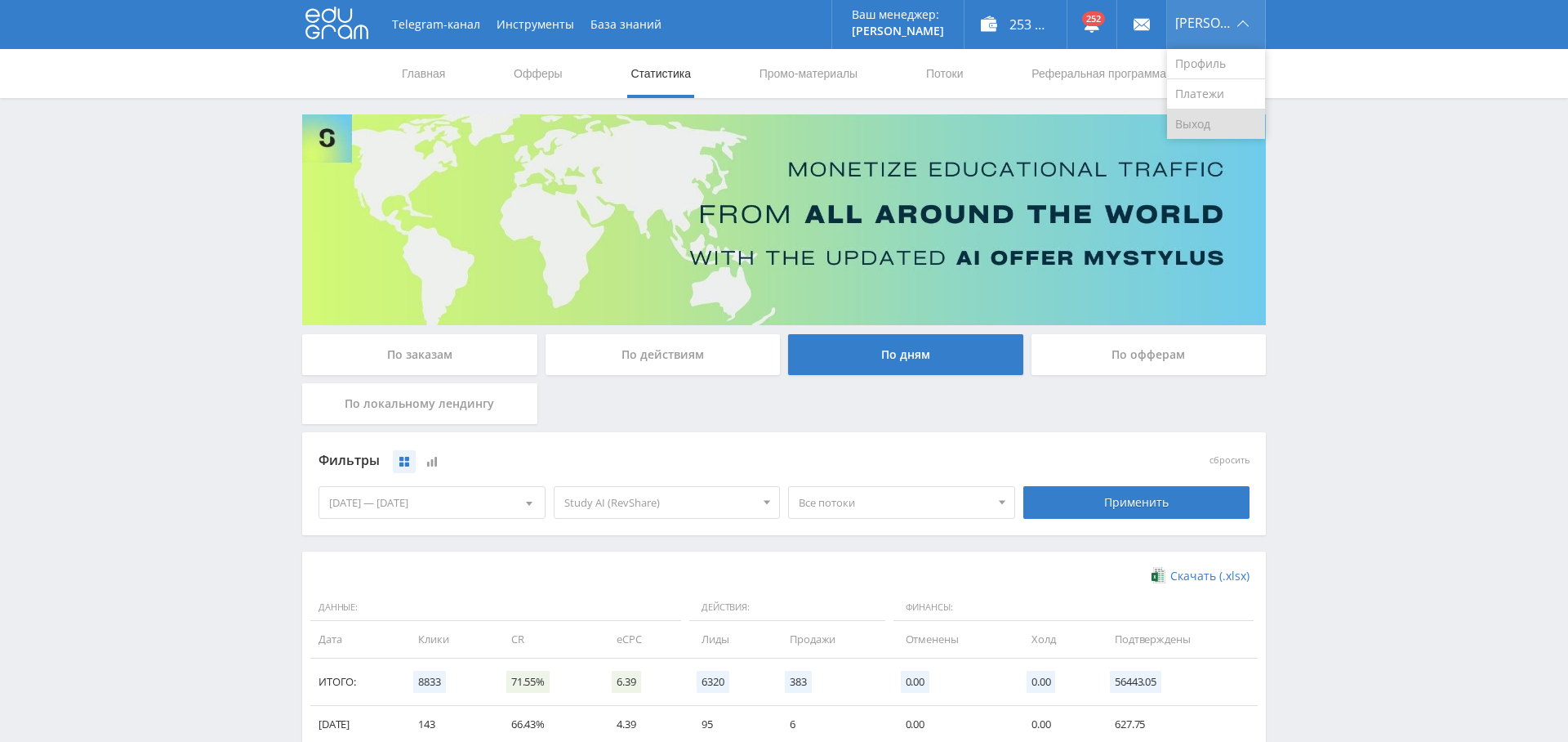
click at [1224, 118] on link "Выход" at bounding box center [1216, 123] width 98 height 29
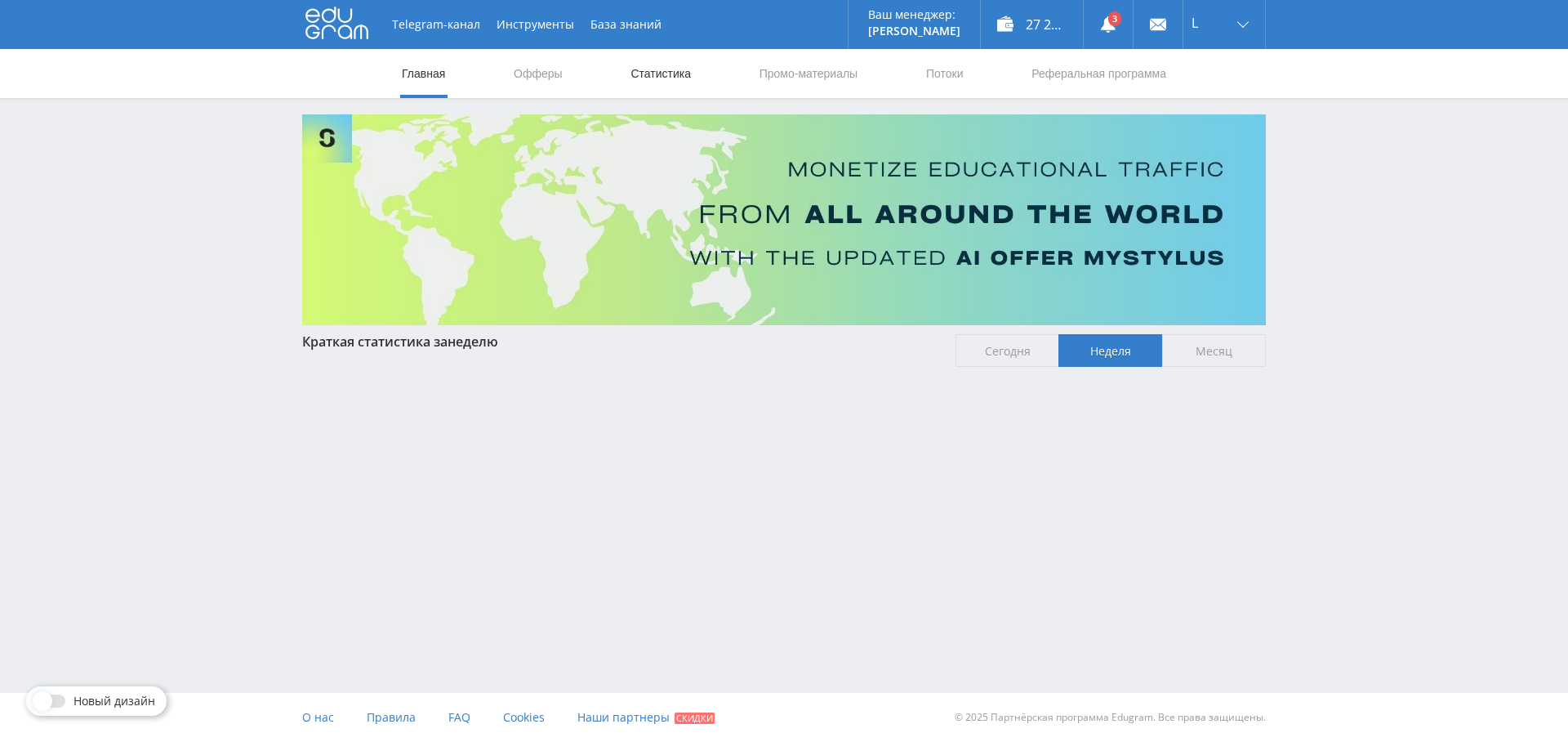
click at [671, 74] on link "Статистика" at bounding box center [661, 73] width 64 height 49
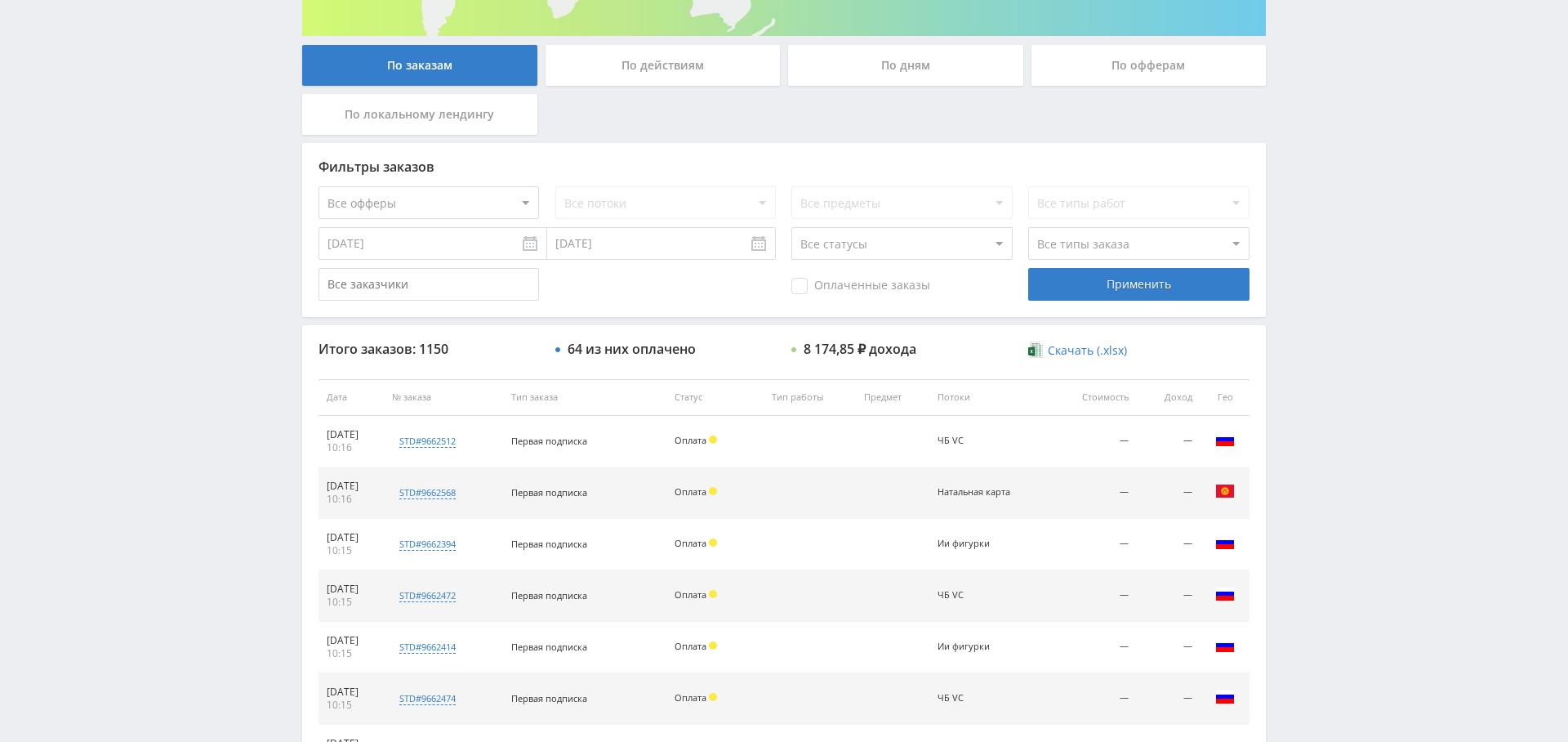
scroll to position [150, 0]
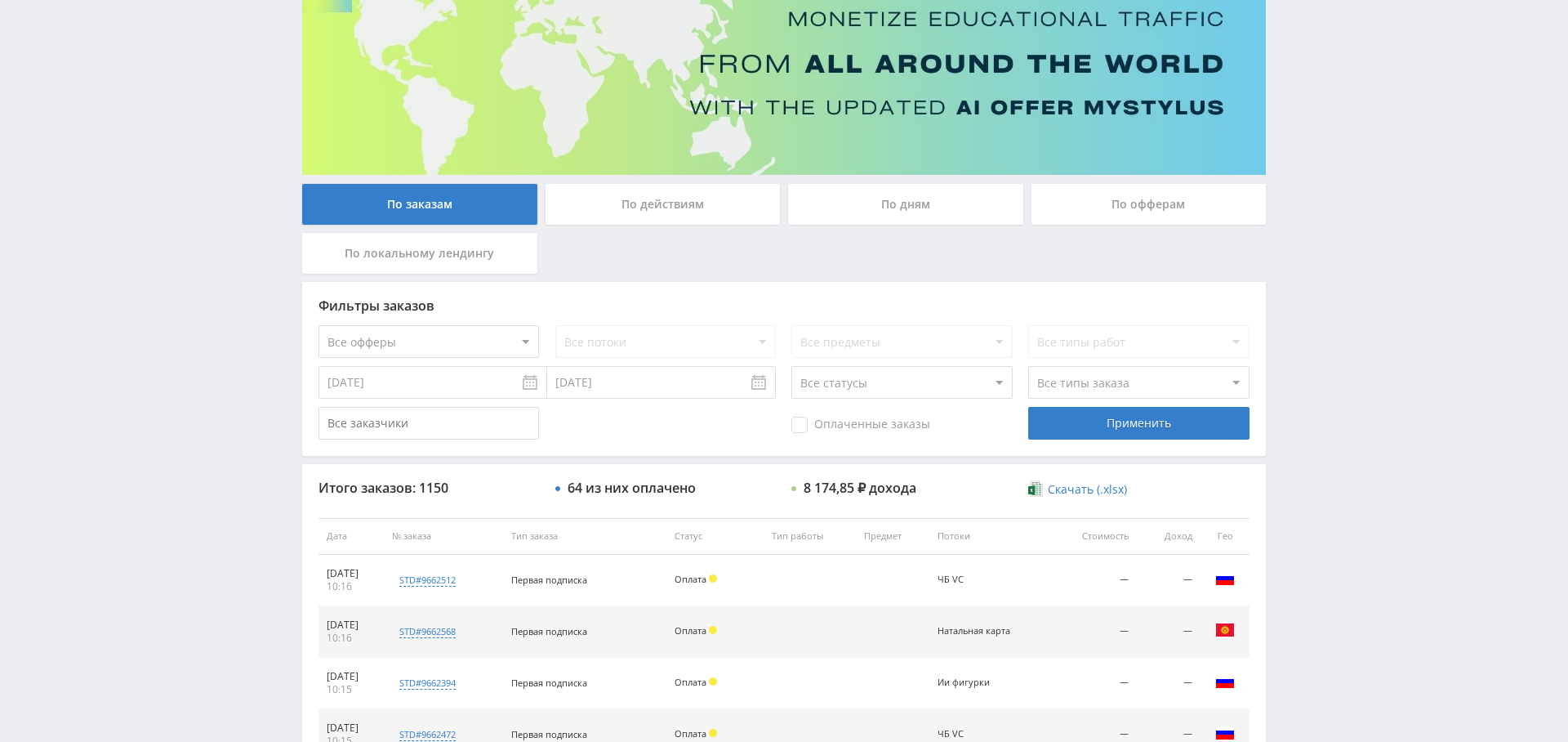
click at [841, 413] on div "Оплаченные заказы" at bounding box center [902, 422] width 221 height 33
click at [802, 419] on span "Оплаченные заказы" at bounding box center [861, 424] width 139 height 16
click at [0, 0] on input "Оплаченные заказы" at bounding box center [0, 0] width 0 height 0
click at [1064, 428] on div "Применить" at bounding box center [1138, 422] width 221 height 33
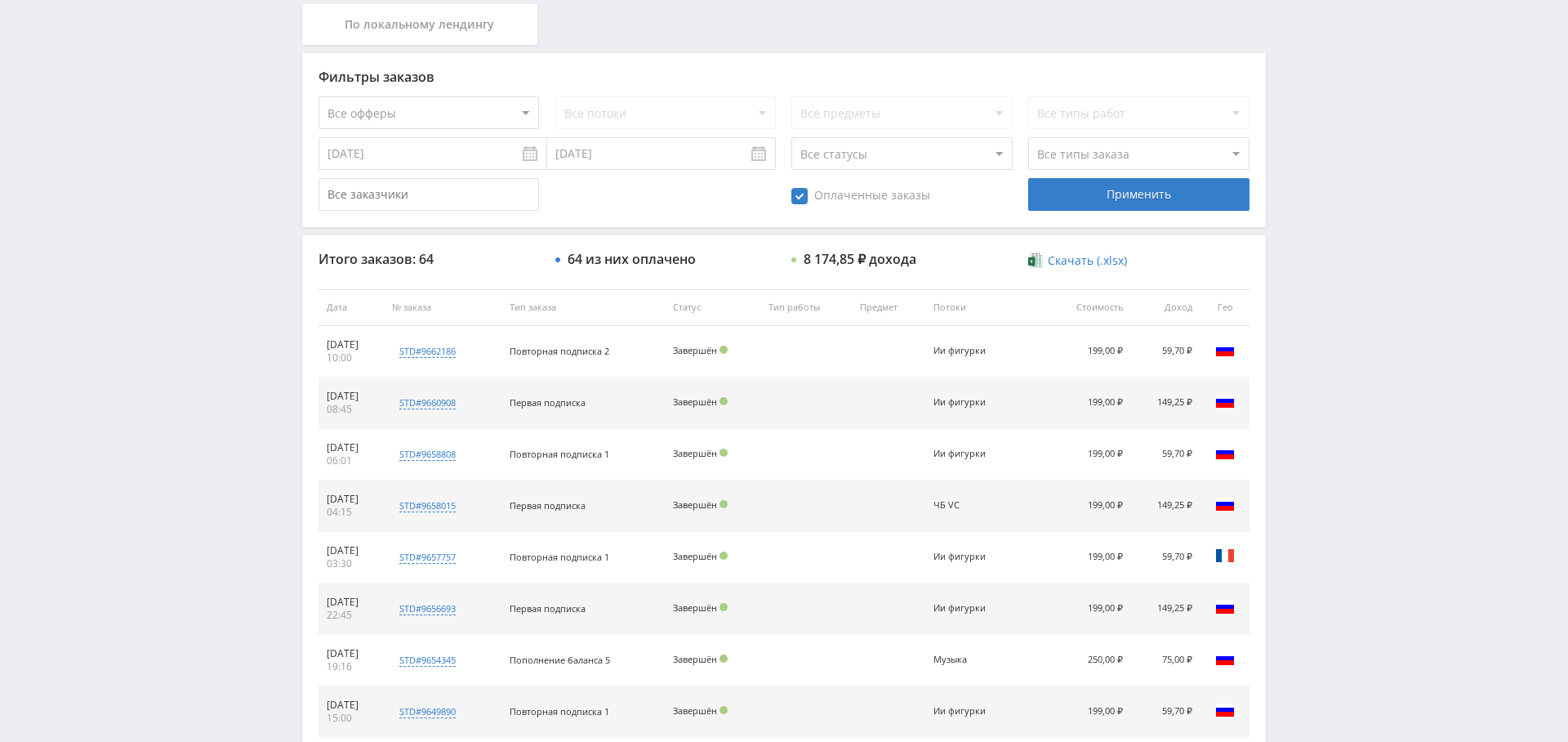
scroll to position [376, 0]
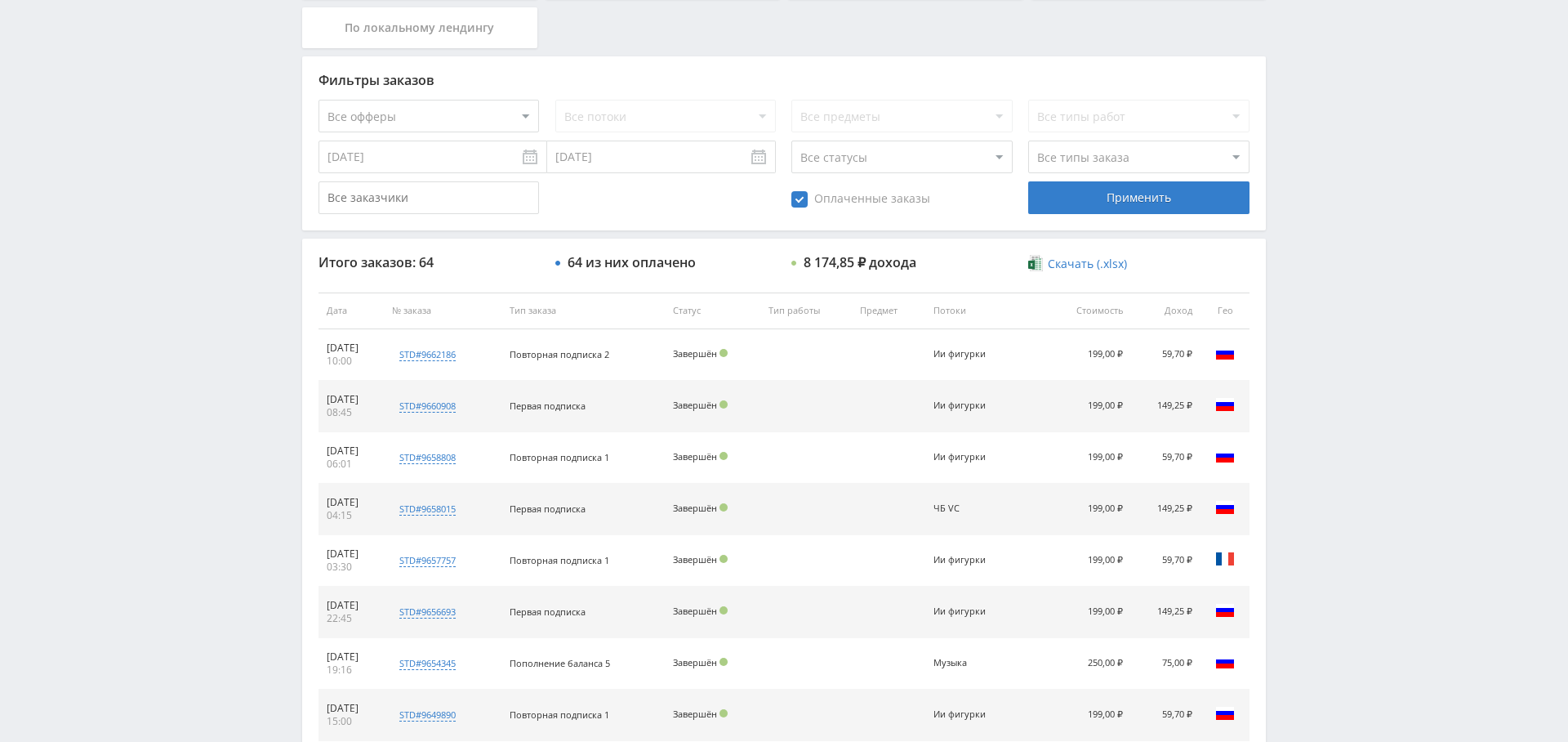
click at [1088, 166] on select "Все типы заказа [PERSON_NAME] Новый заказ" at bounding box center [1138, 156] width 221 height 33
select select "2"
click at [1028, 140] on select "Все типы заказа [PERSON_NAME] Новый заказ" at bounding box center [1138, 156] width 221 height 33
click at [1112, 198] on div "Применить" at bounding box center [1138, 197] width 221 height 33
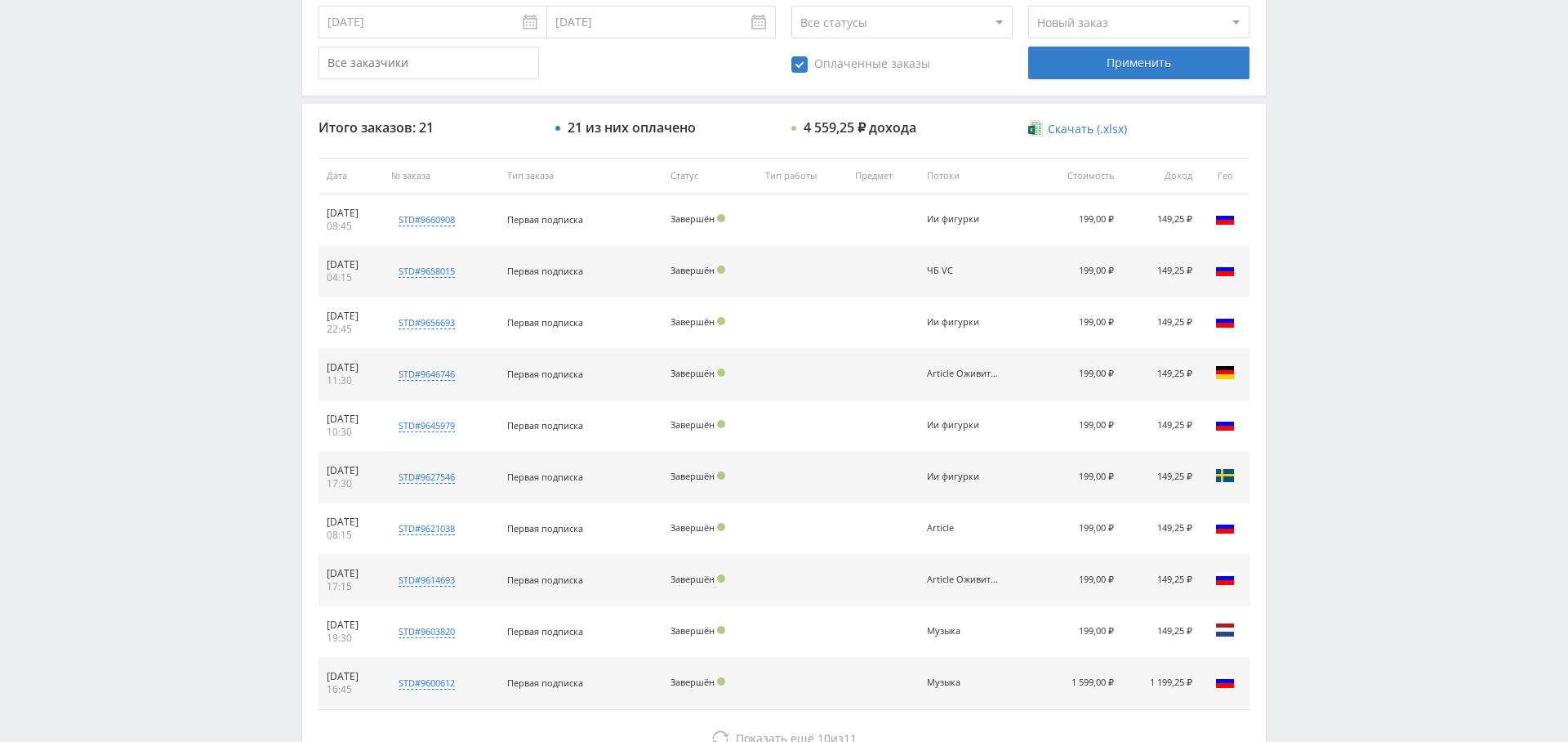
scroll to position [586, 0]
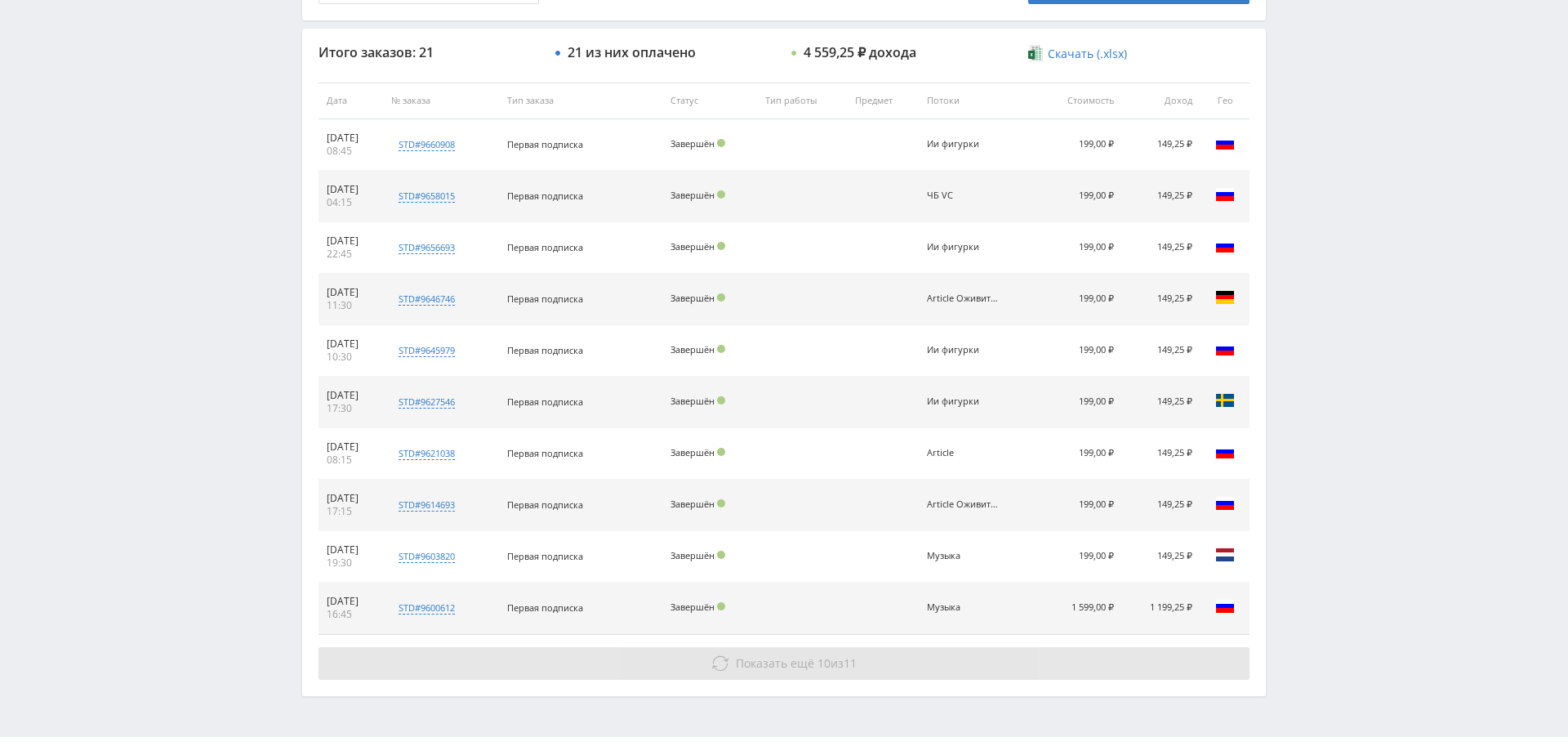
click at [695, 662] on button "Показать ещё 10 из 11" at bounding box center [784, 663] width 931 height 33
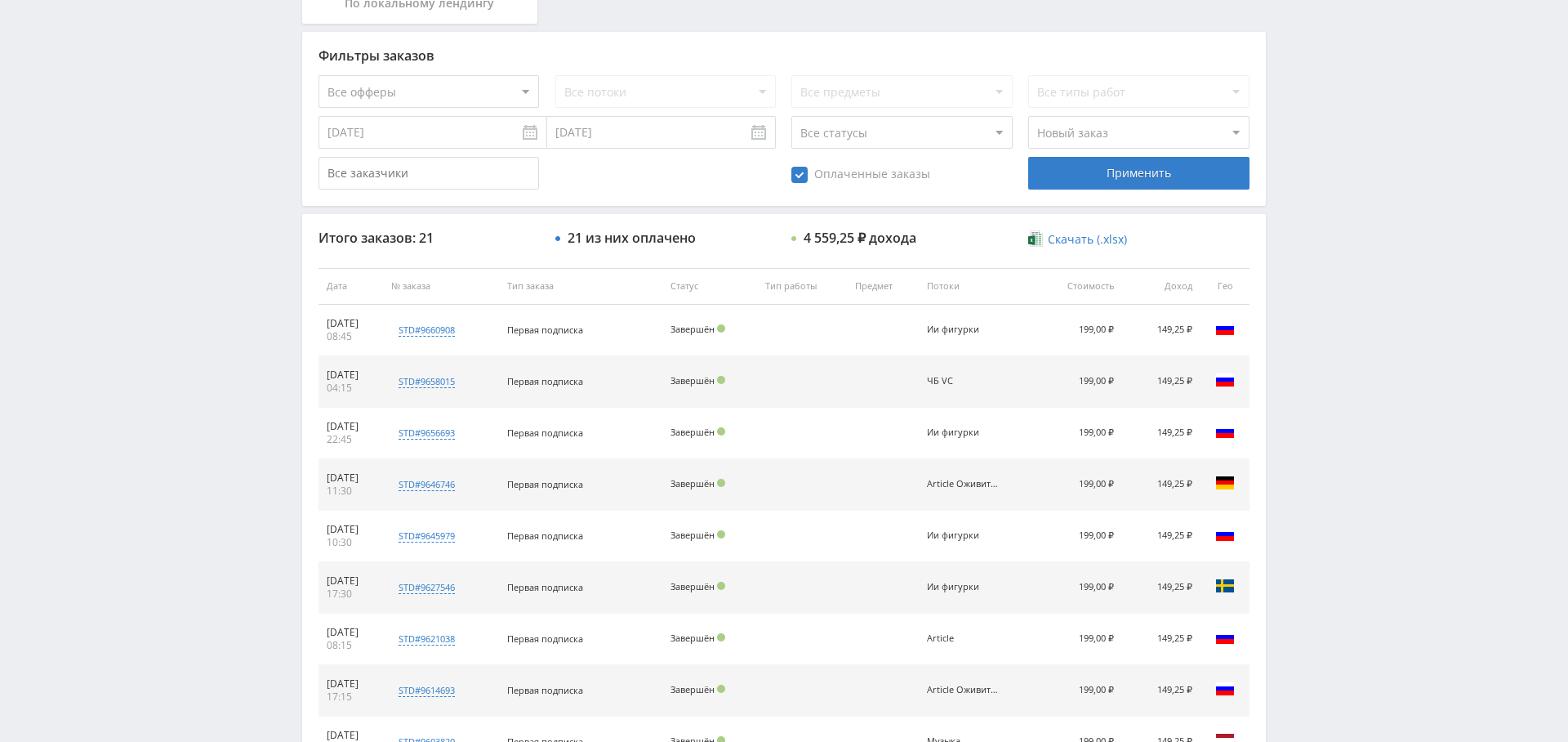
scroll to position [0, 0]
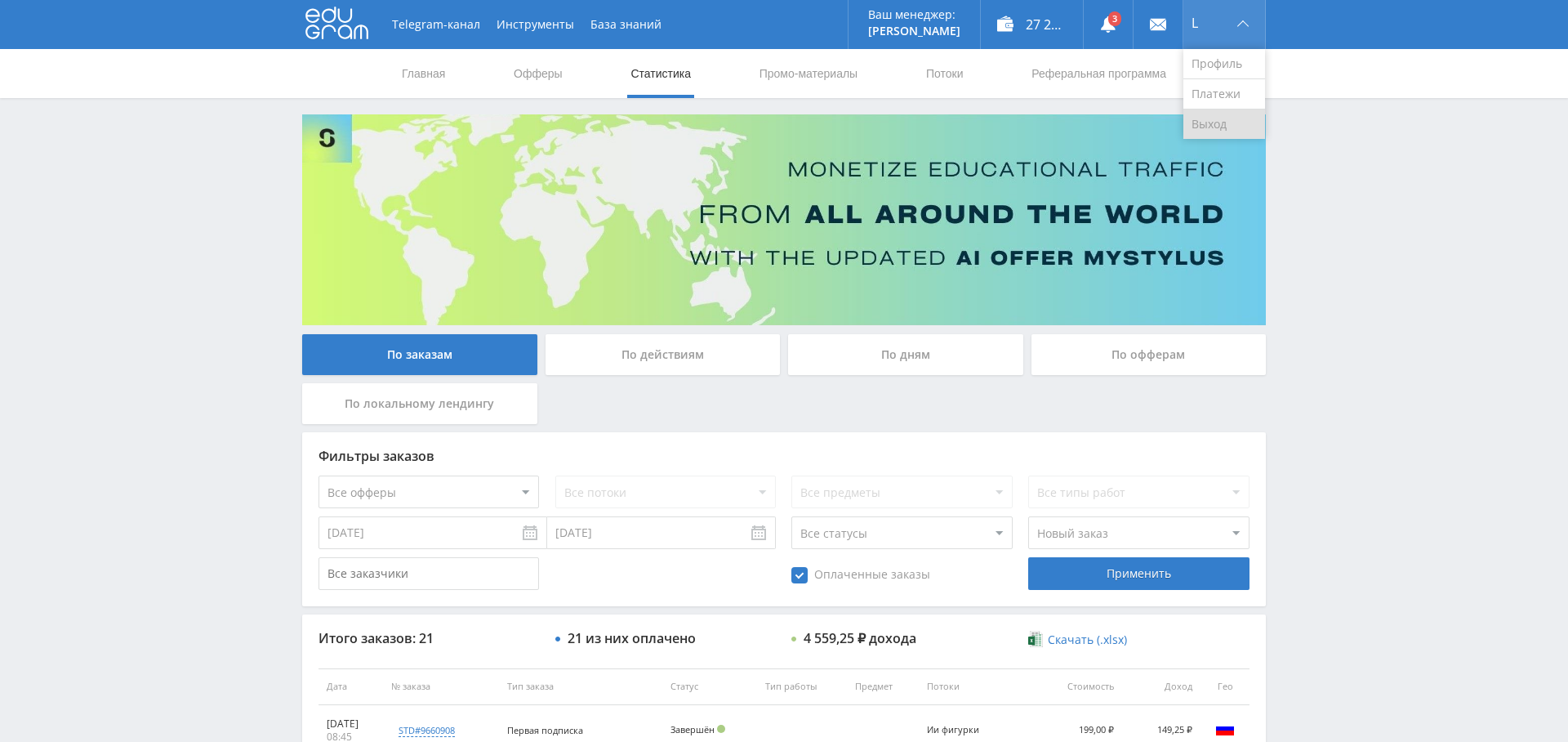
click at [1207, 132] on link "Выход" at bounding box center [1224, 123] width 81 height 29
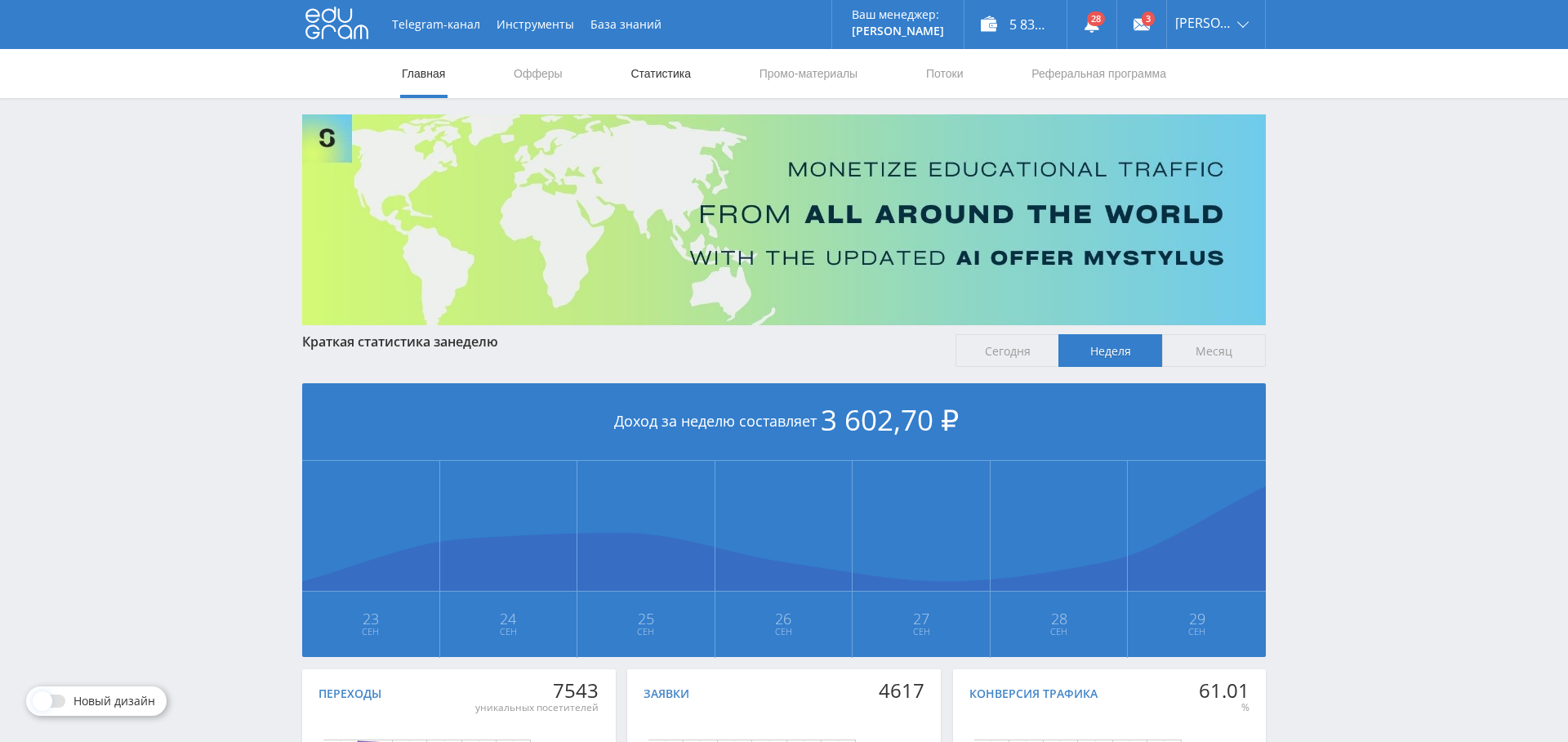
click at [643, 91] on link "Статистика" at bounding box center [661, 73] width 64 height 49
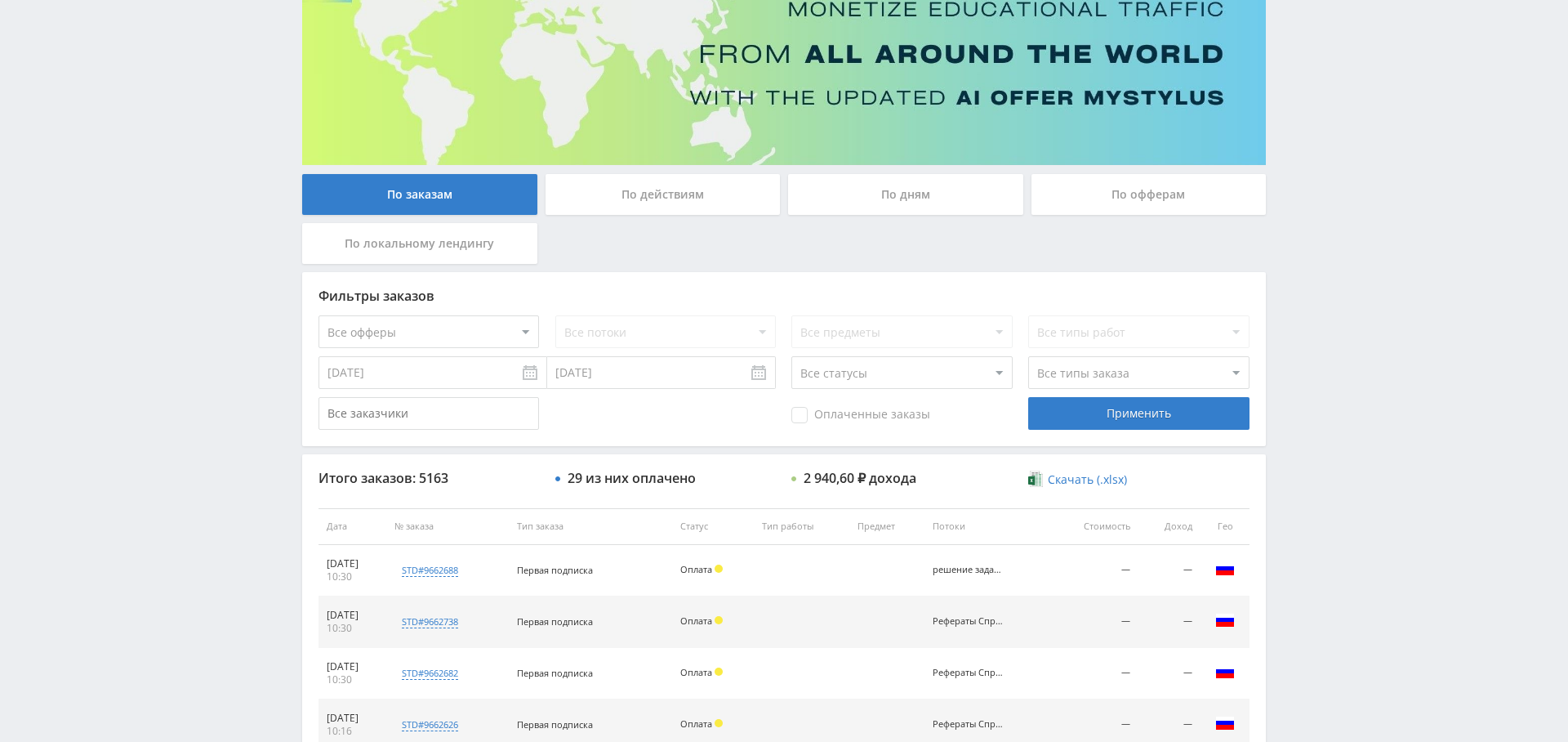
scroll to position [161, 0]
click at [477, 321] on select "Все офферы MyStylus MyStylus - Revshare Кэмп Studybay Автор24 Studybay Brazil S…" at bounding box center [429, 331] width 221 height 33
select select "376"
click at [1134, 413] on div "Применить" at bounding box center [1138, 412] width 221 height 33
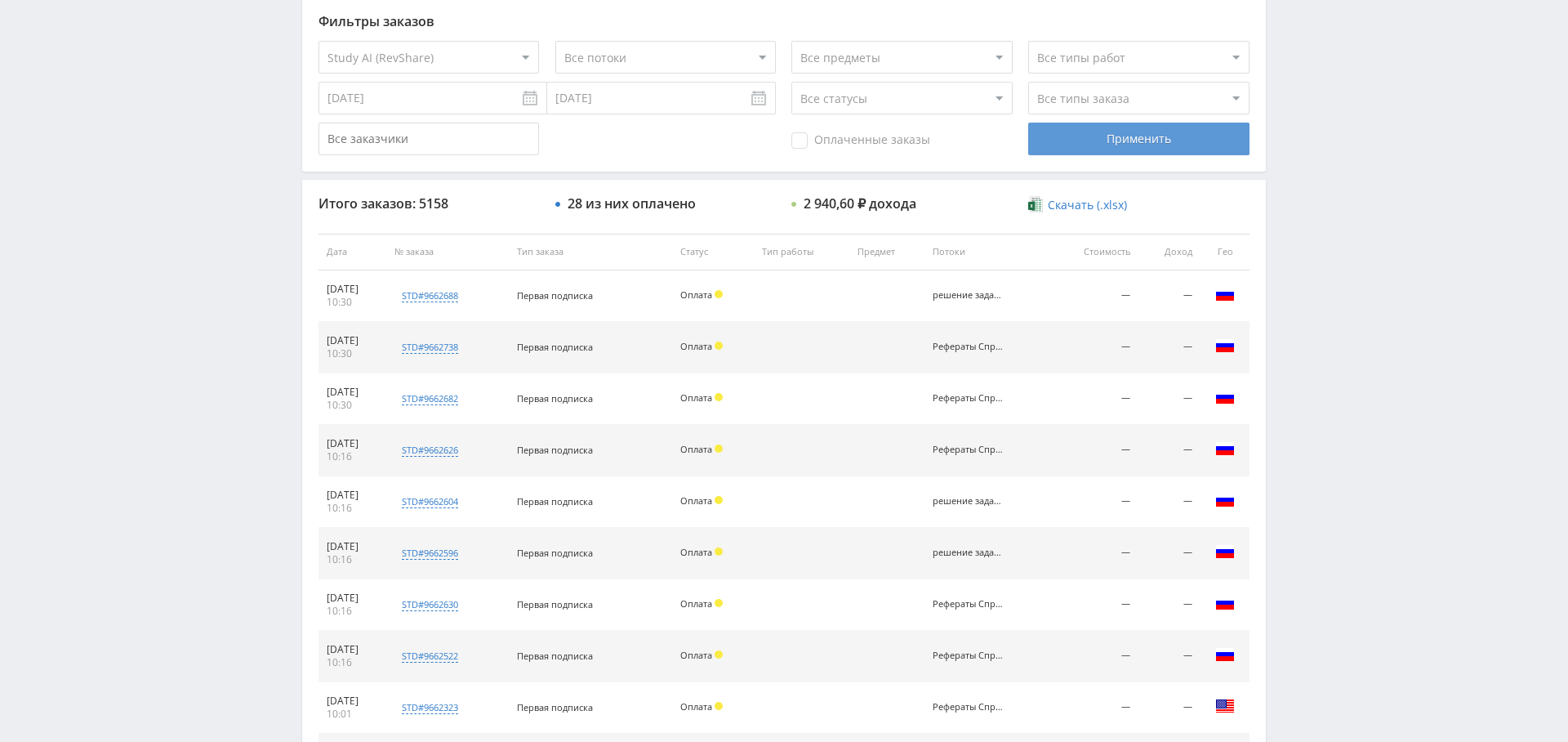
scroll to position [435, 0]
click at [1055, 96] on select "Все типы заказа Ребилл Новый заказ" at bounding box center [1138, 97] width 221 height 33
select select "2"
click at [1028, 81] on select "Все типы заказа Ребилл Новый заказ" at bounding box center [1138, 97] width 221 height 33
click at [1106, 146] on div "Применить" at bounding box center [1138, 137] width 221 height 33
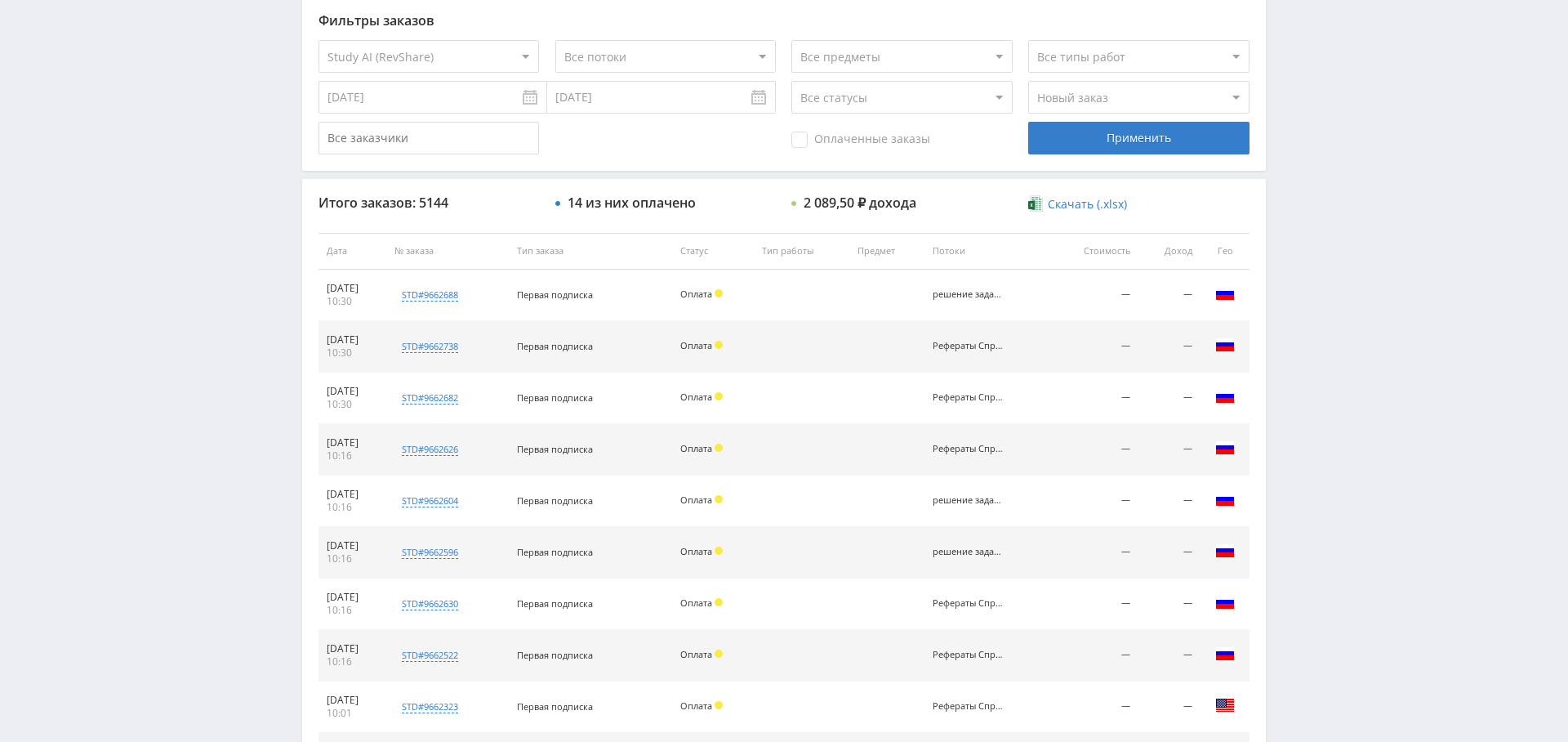
click at [845, 139] on span "Оплаченные заказы" at bounding box center [861, 139] width 139 height 16
click at [0, 0] on input "Оплаченные заказы" at bounding box center [0, 0] width 0 height 0
click at [1099, 144] on div "Применить" at bounding box center [1138, 137] width 221 height 33
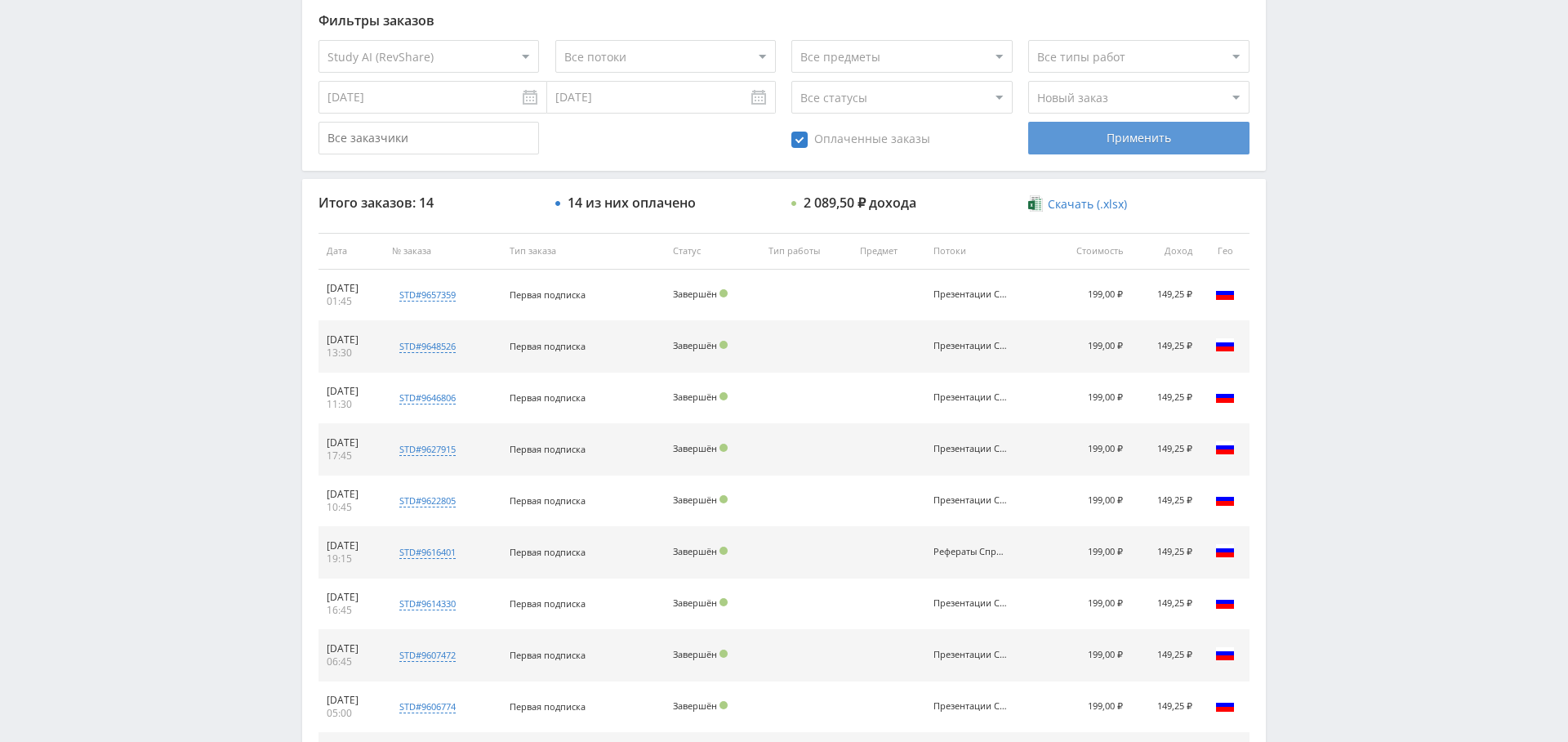
scroll to position [626, 0]
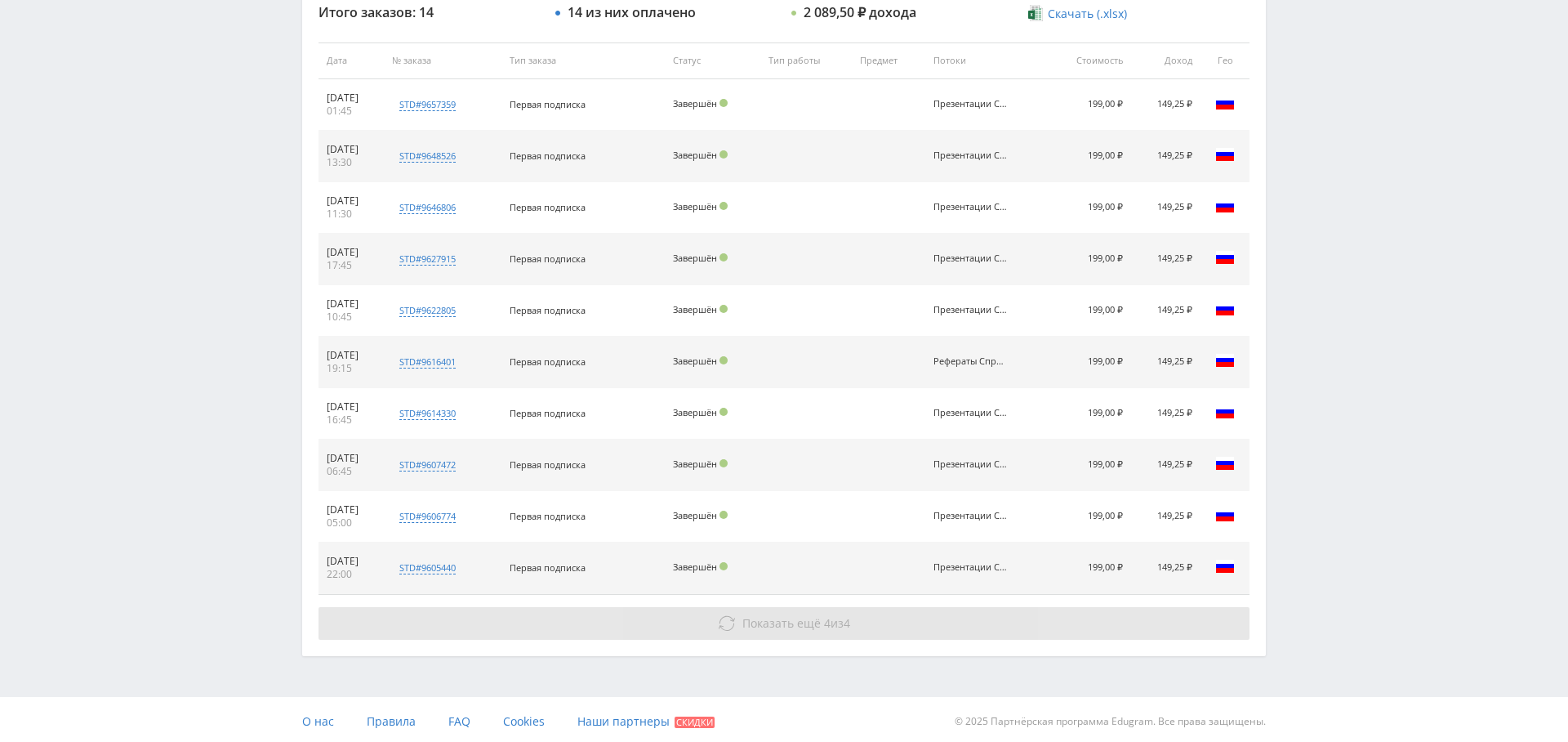
click at [788, 618] on span "Показать ещё" at bounding box center [782, 622] width 78 height 16
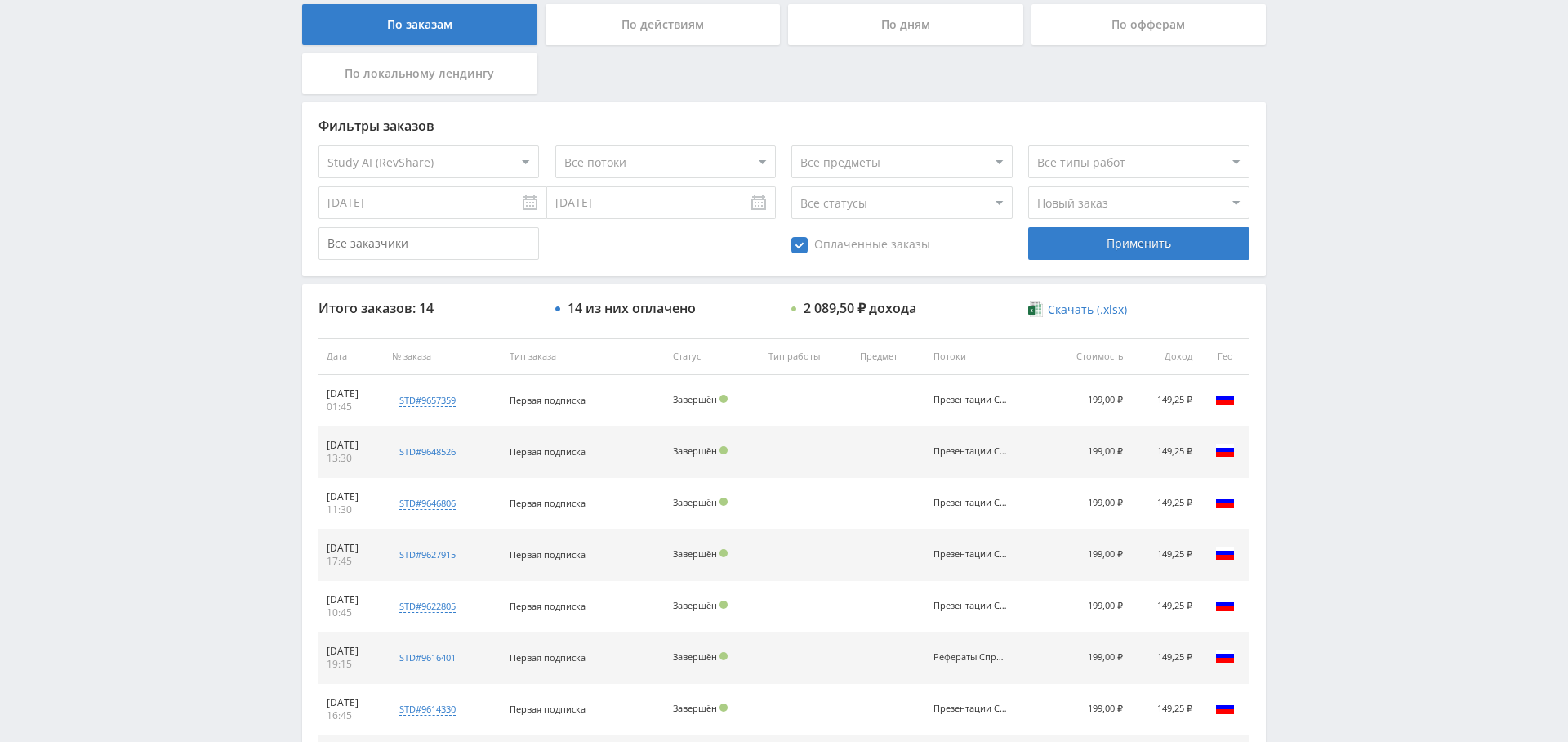
scroll to position [289, 0]
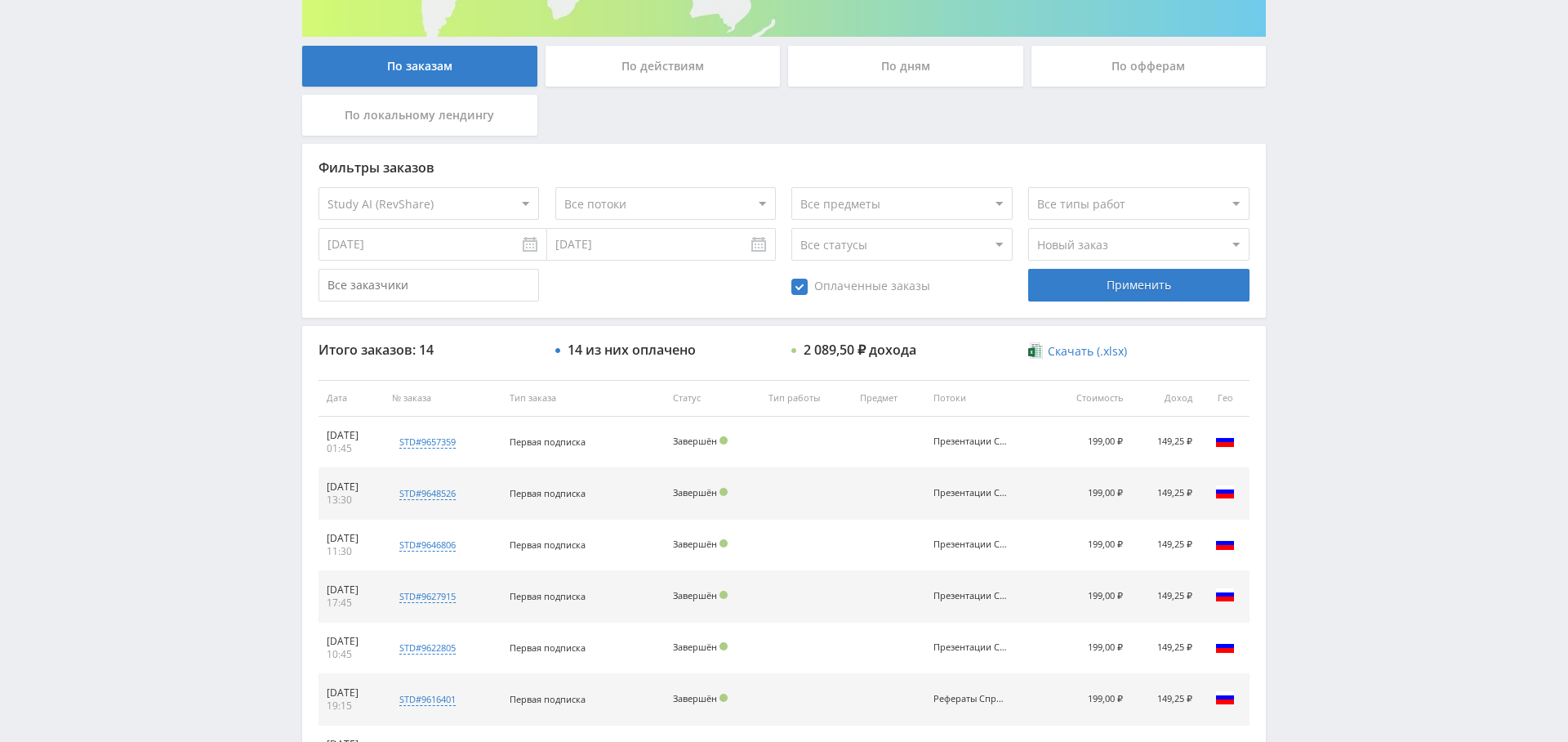
click at [620, 219] on select "Все потоки решение задач Справочник Рефераты Справочник Презентации Справочник …" at bounding box center [665, 203] width 221 height 33
click at [555, 187] on select "Все потоки решение задач Справочник Рефераты Справочник Презентации Справочник …" at bounding box center [665, 203] width 221 height 33
click at [834, 280] on span "Оплаченные заказы" at bounding box center [861, 286] width 139 height 16
click at [0, 0] on input "Оплаченные заказы" at bounding box center [0, 0] width 0 height 0
click at [1089, 282] on div "Применить" at bounding box center [1138, 285] width 221 height 33
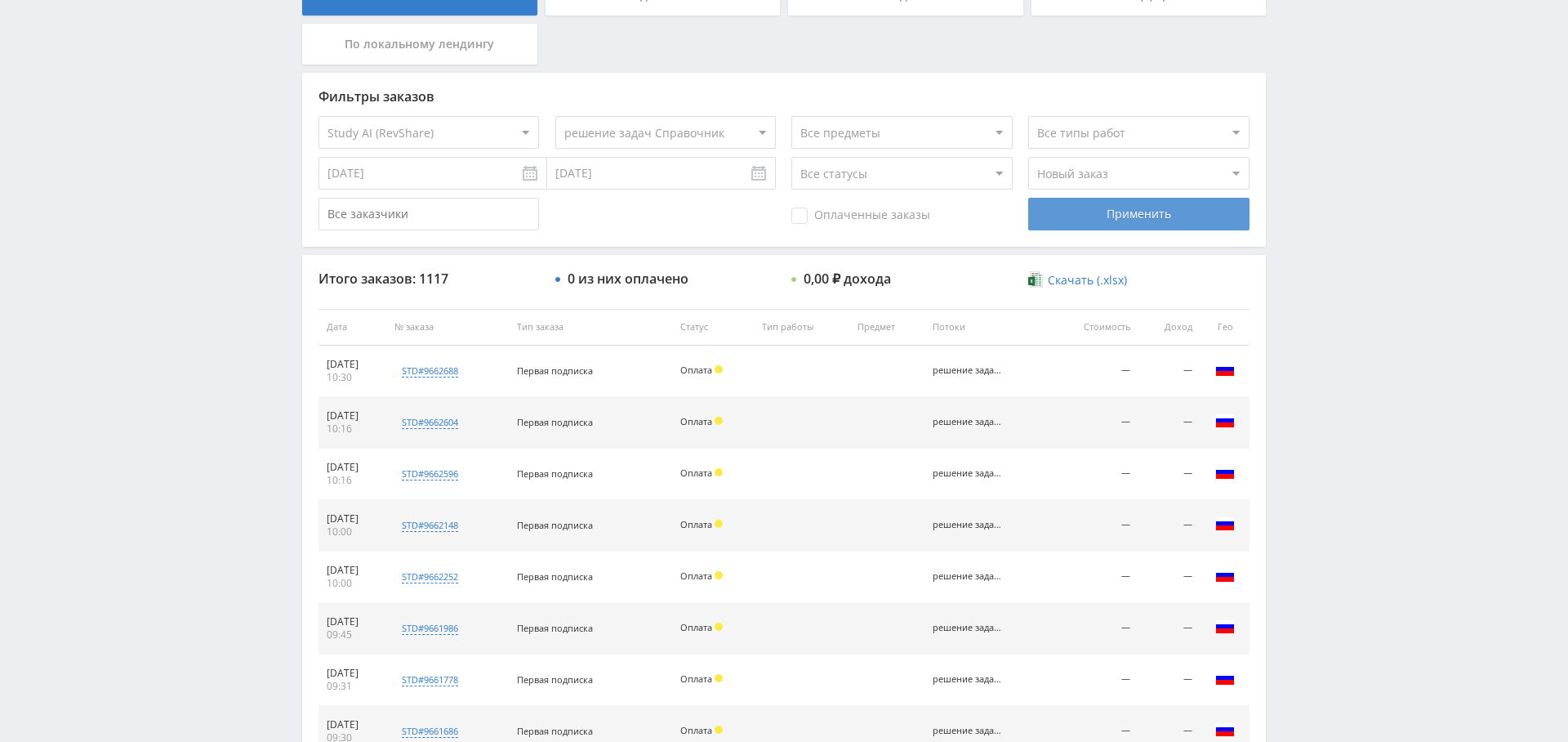
scroll to position [343, 0]
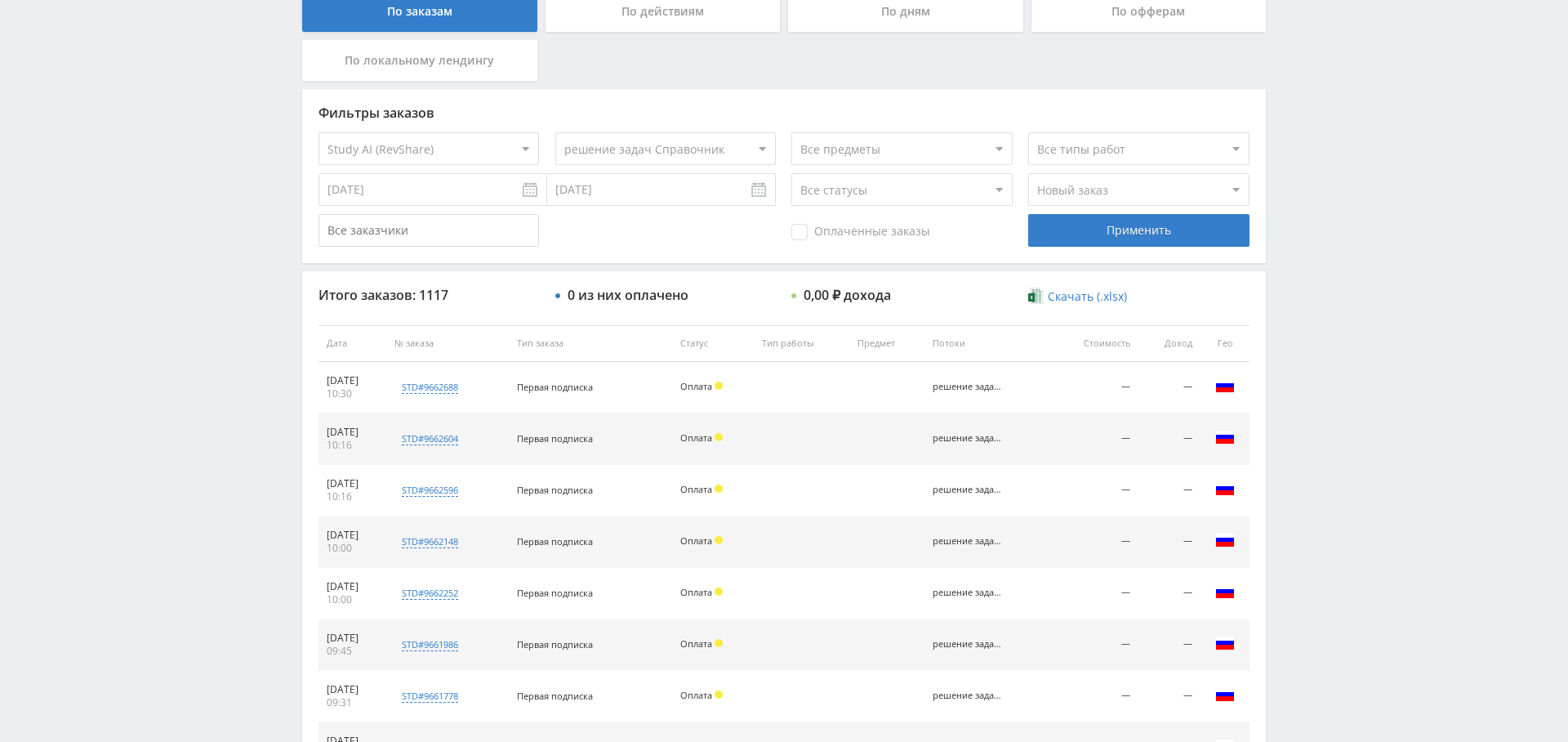
click at [729, 152] on select "Все потоки решение задач Справочник Рефераты Справочник Презентации Справочник …" at bounding box center [665, 149] width 221 height 33
click at [555, 133] on select "Все потоки решение задач Справочник Рефераты Справочник Презентации Справочник …" at bounding box center [665, 149] width 221 height 33
click at [1116, 232] on div "Применить" at bounding box center [1138, 230] width 221 height 33
click at [677, 139] on select "Все потоки решение задач Справочник Рефераты Справочник Презентации Справочник …" at bounding box center [665, 149] width 221 height 33
select select "6645630"
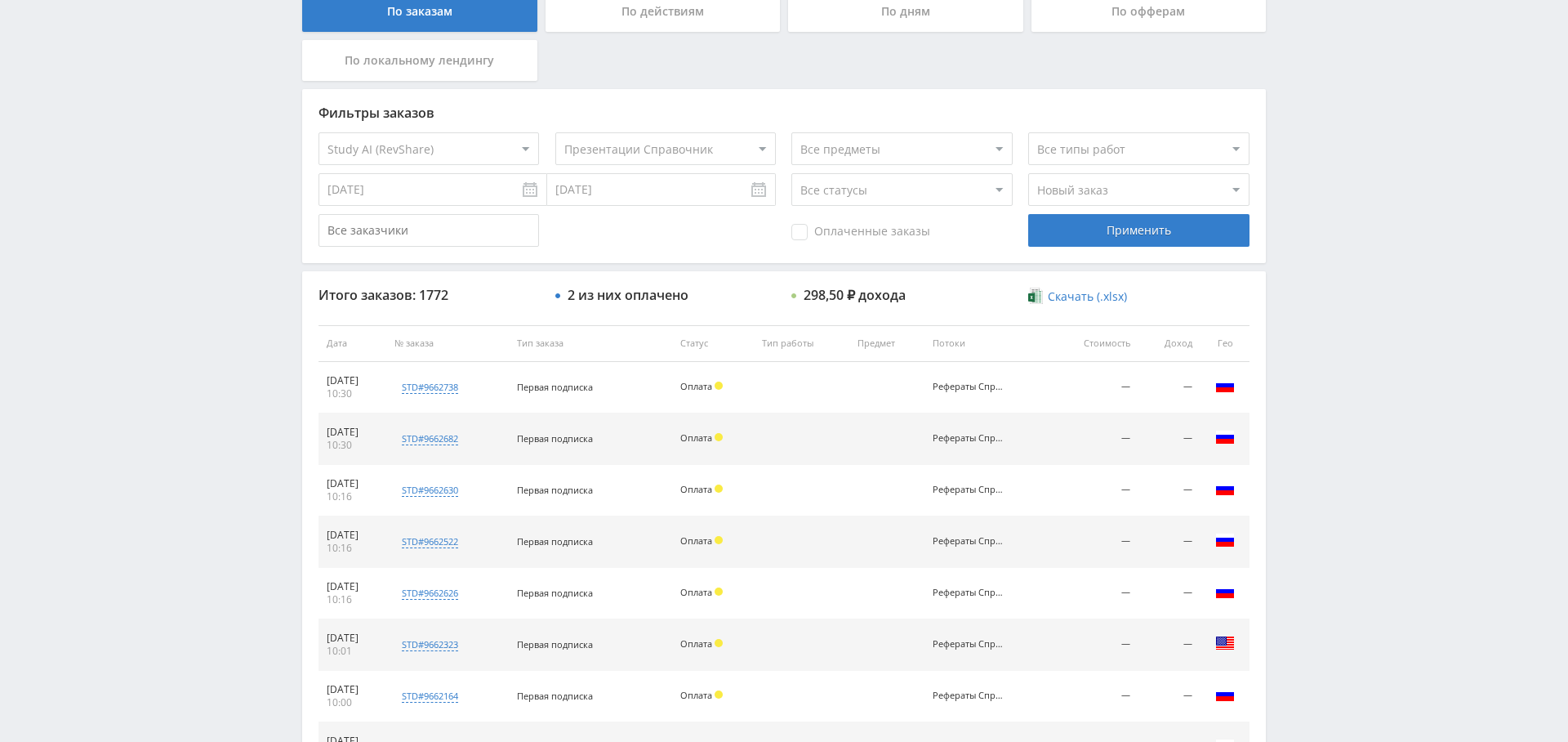
click at [555, 133] on select "Все потоки решение задач Справочник Рефераты Справочник Презентации Справочник …" at bounding box center [665, 149] width 221 height 33
click at [1201, 241] on div "Применить" at bounding box center [1138, 230] width 221 height 33
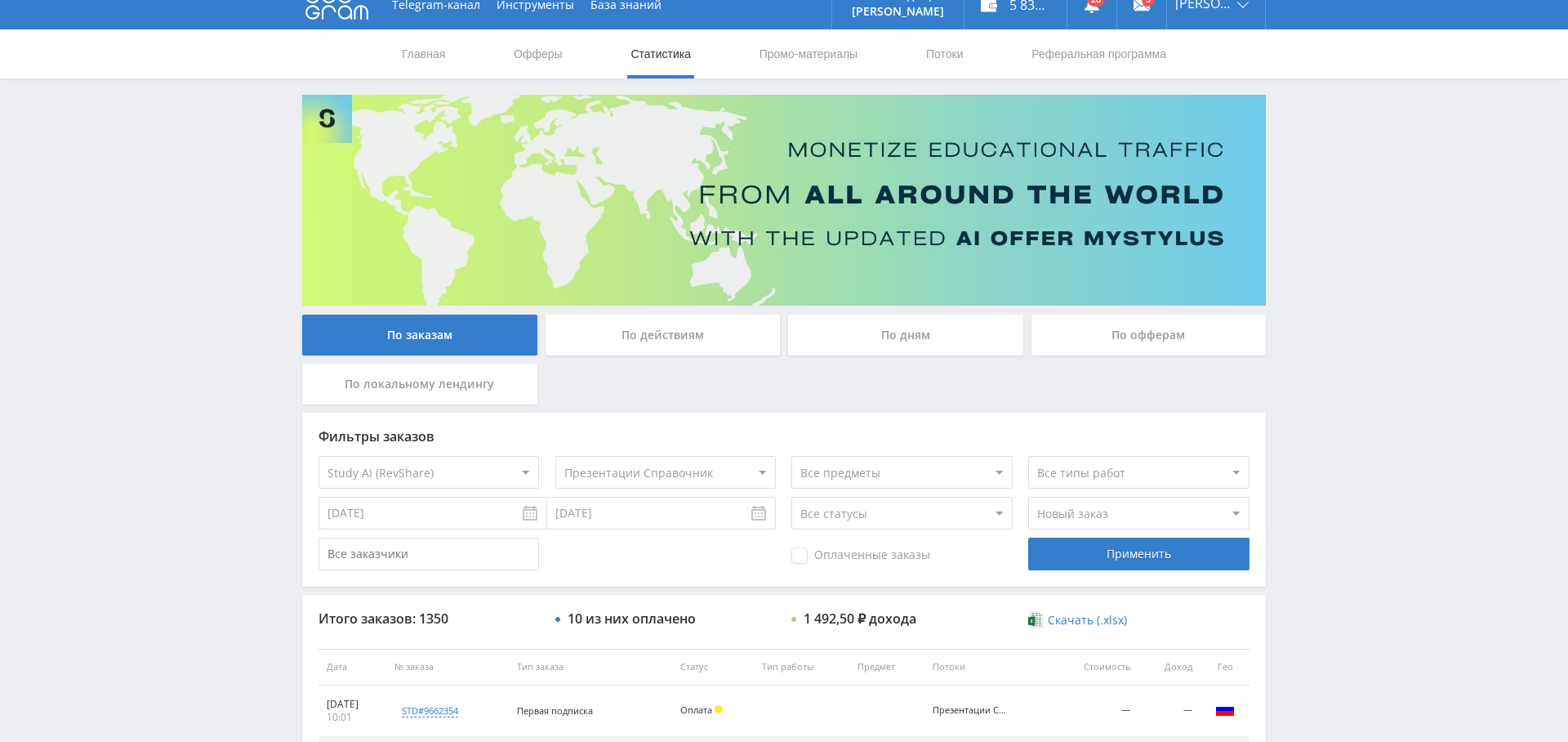
scroll to position [0, 0]
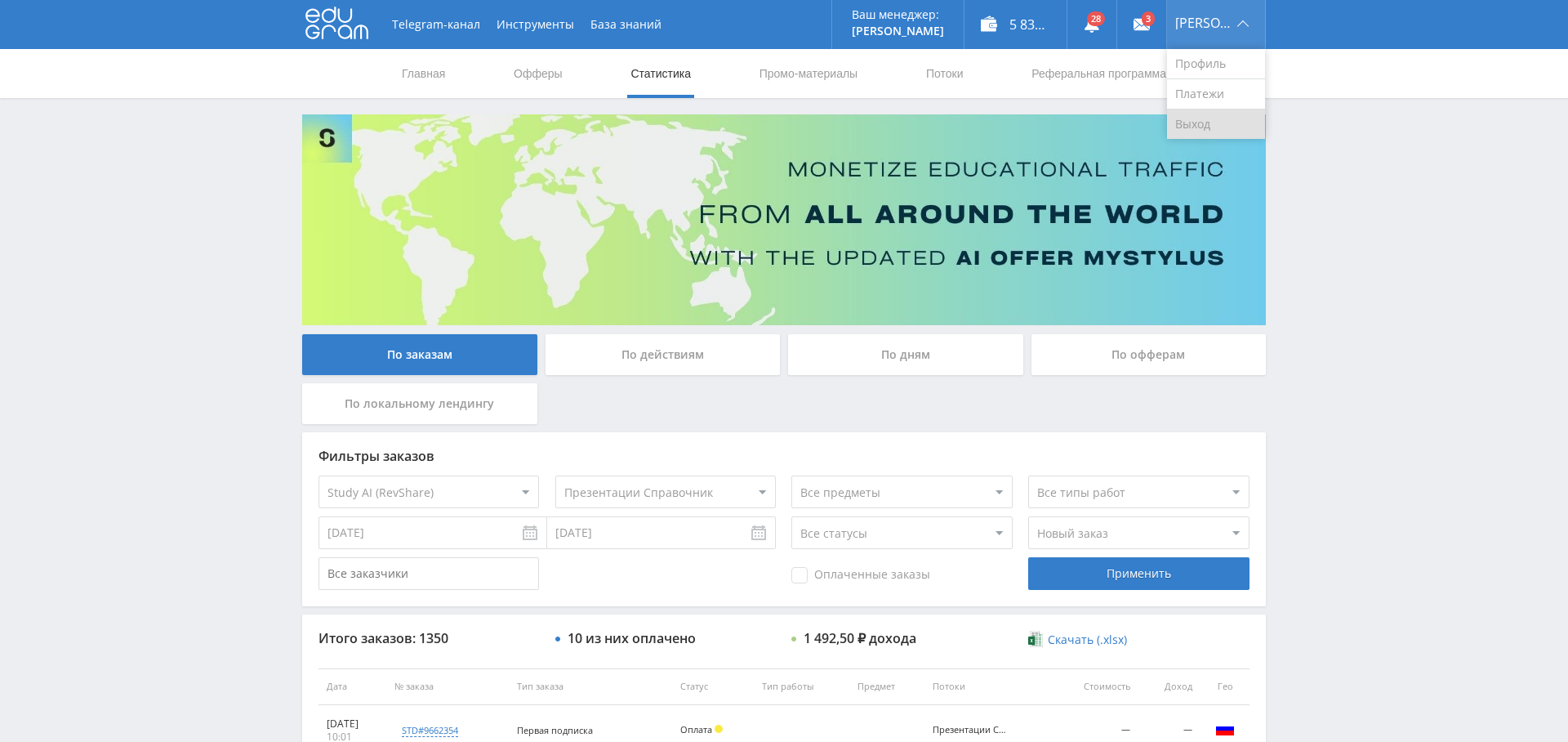
click at [1226, 121] on link "Выход" at bounding box center [1216, 123] width 98 height 29
